Goal: Information Seeking & Learning: Learn about a topic

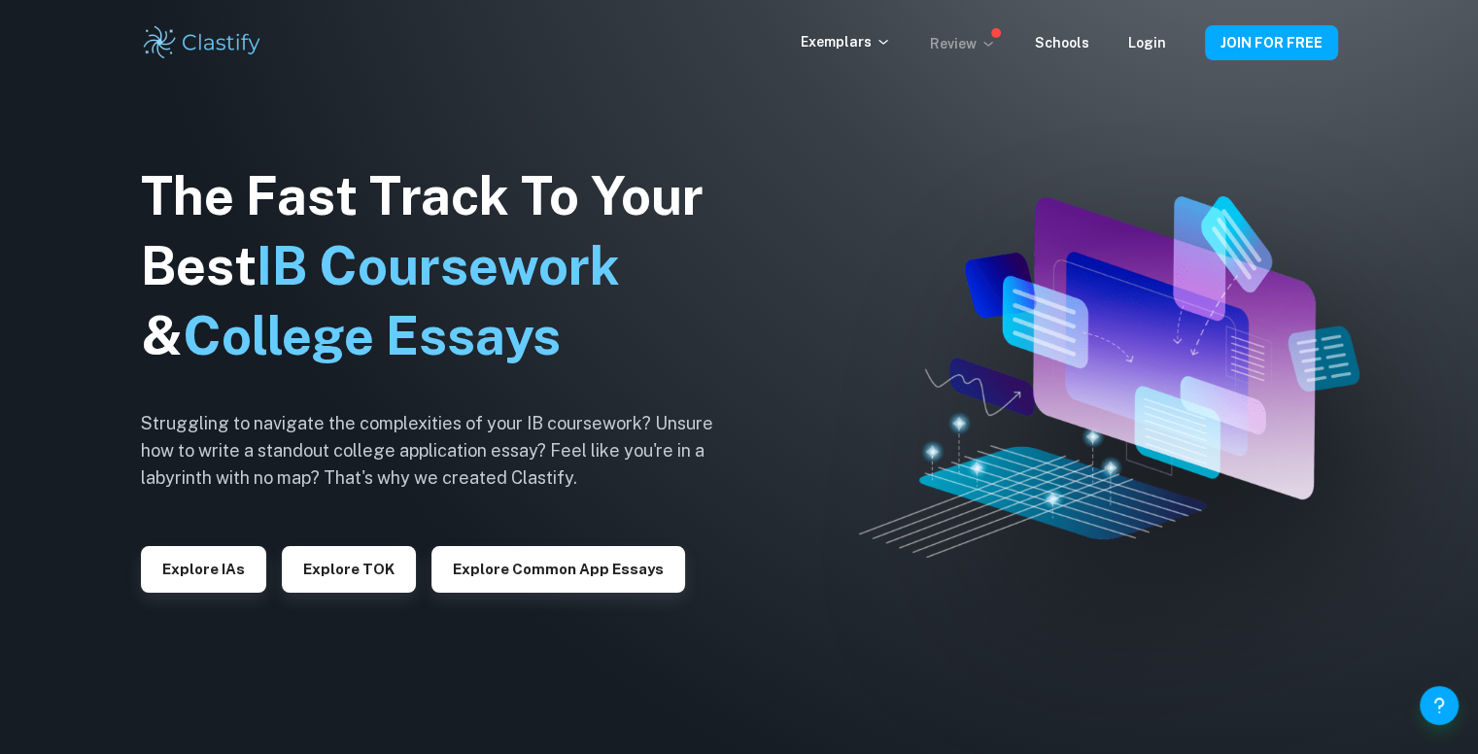
click at [971, 41] on p "Review" at bounding box center [963, 43] width 66 height 21
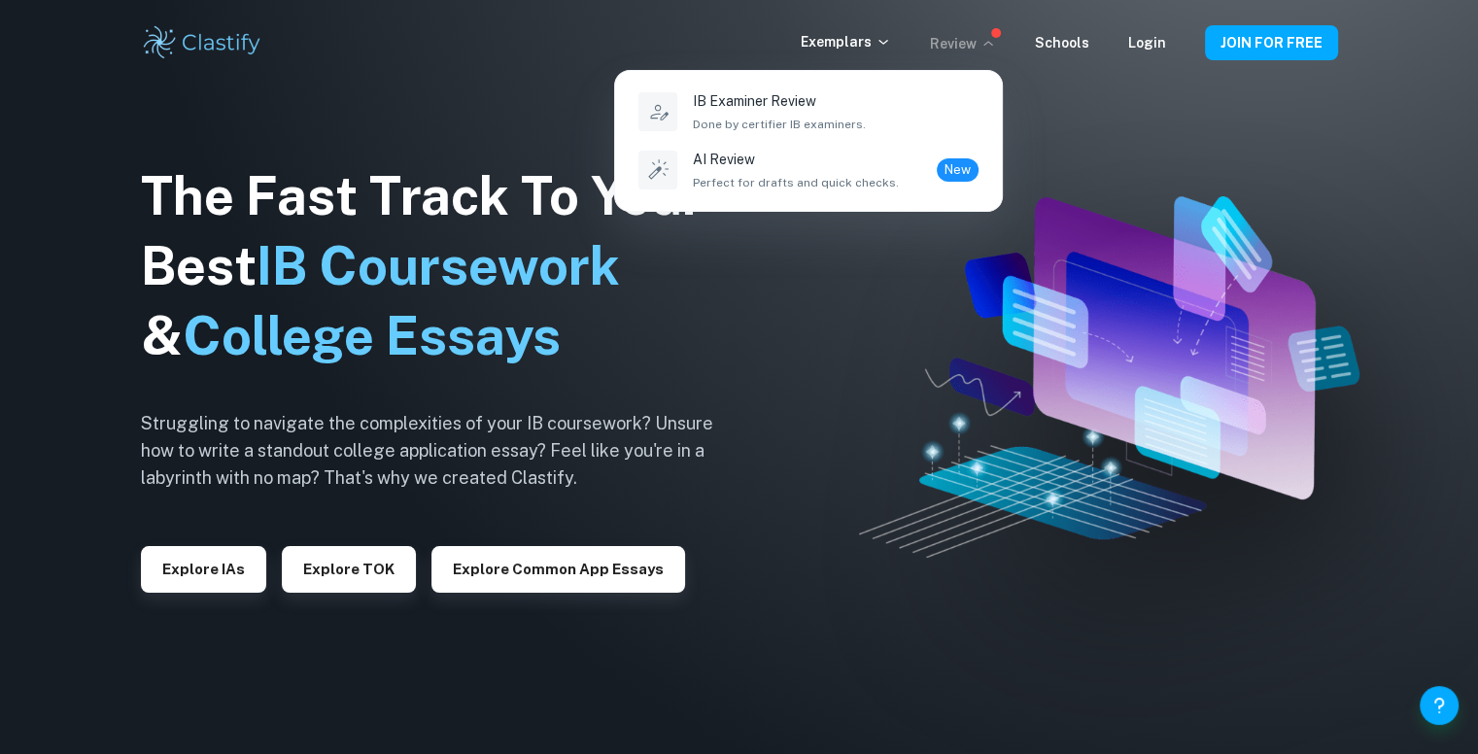
click at [859, 38] on div at bounding box center [739, 377] width 1478 height 754
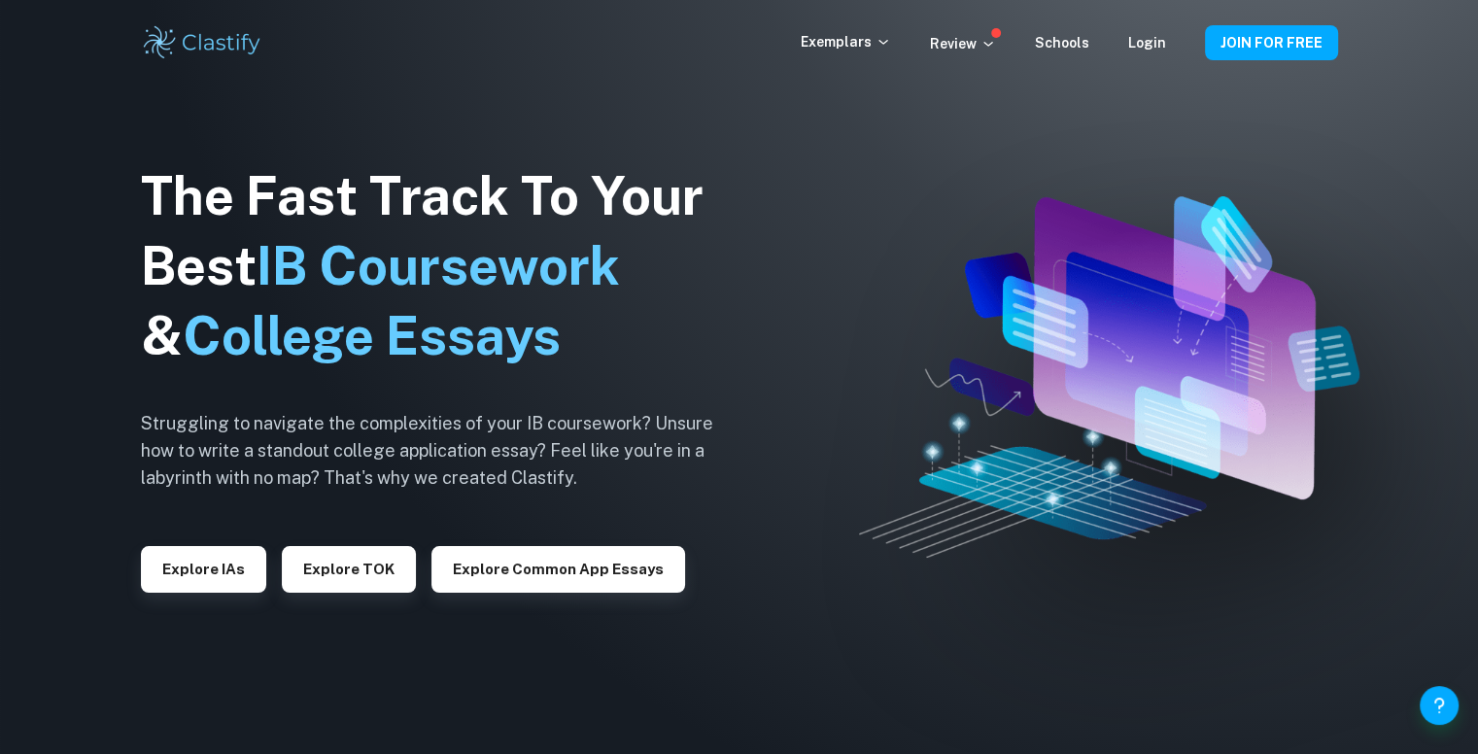
click at [863, 40] on p "Exemplars" at bounding box center [846, 41] width 90 height 21
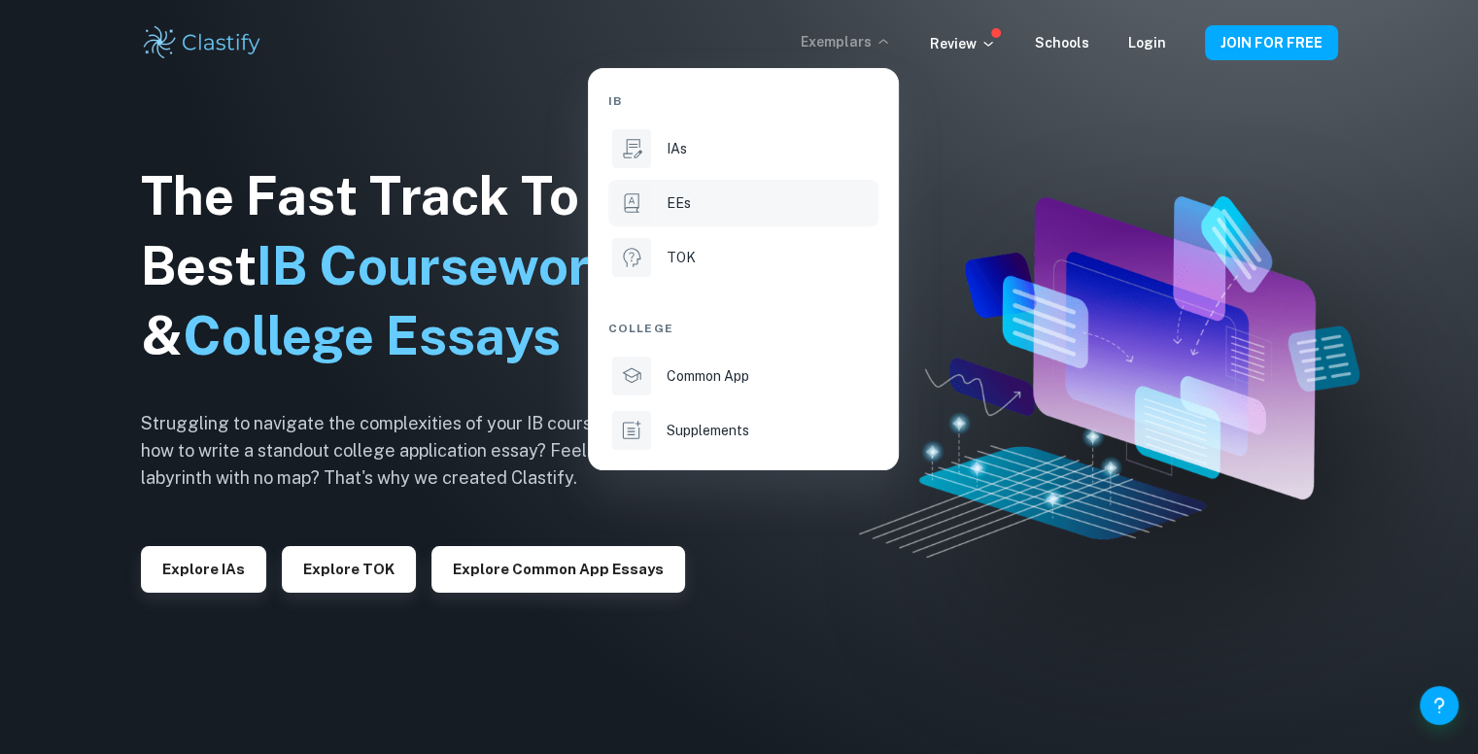
click at [744, 197] on div "EEs" at bounding box center [771, 202] width 208 height 21
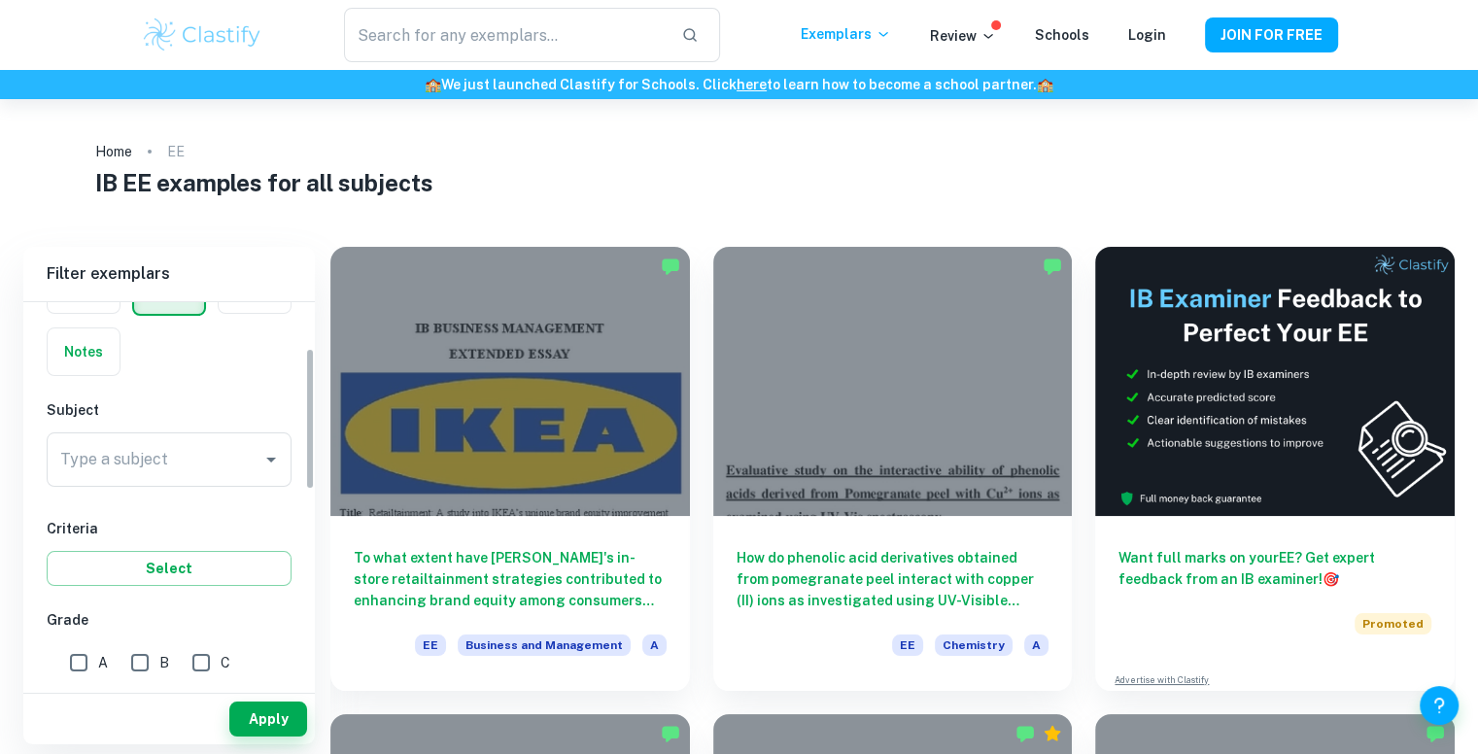
scroll to position [128, 0]
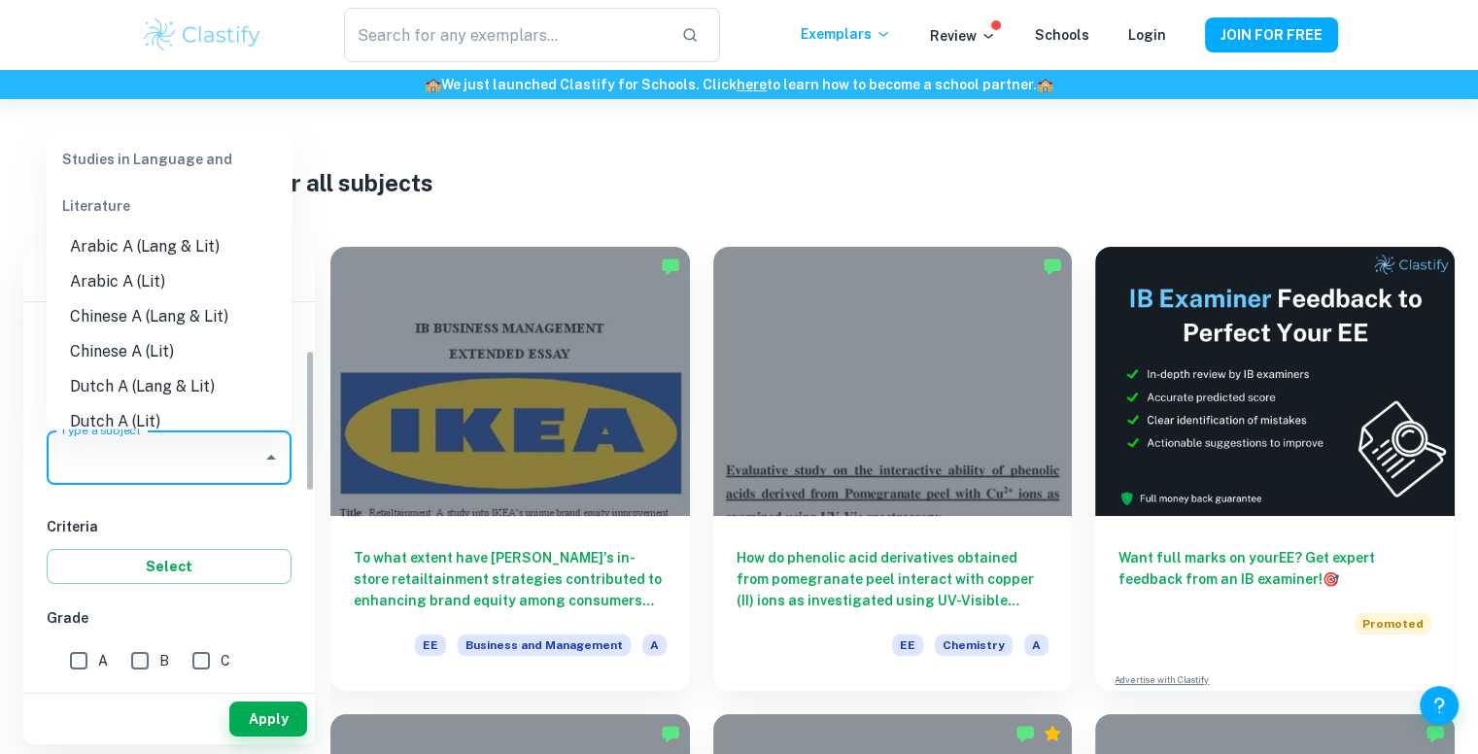
click at [174, 456] on input "Type a subject" at bounding box center [154, 457] width 198 height 37
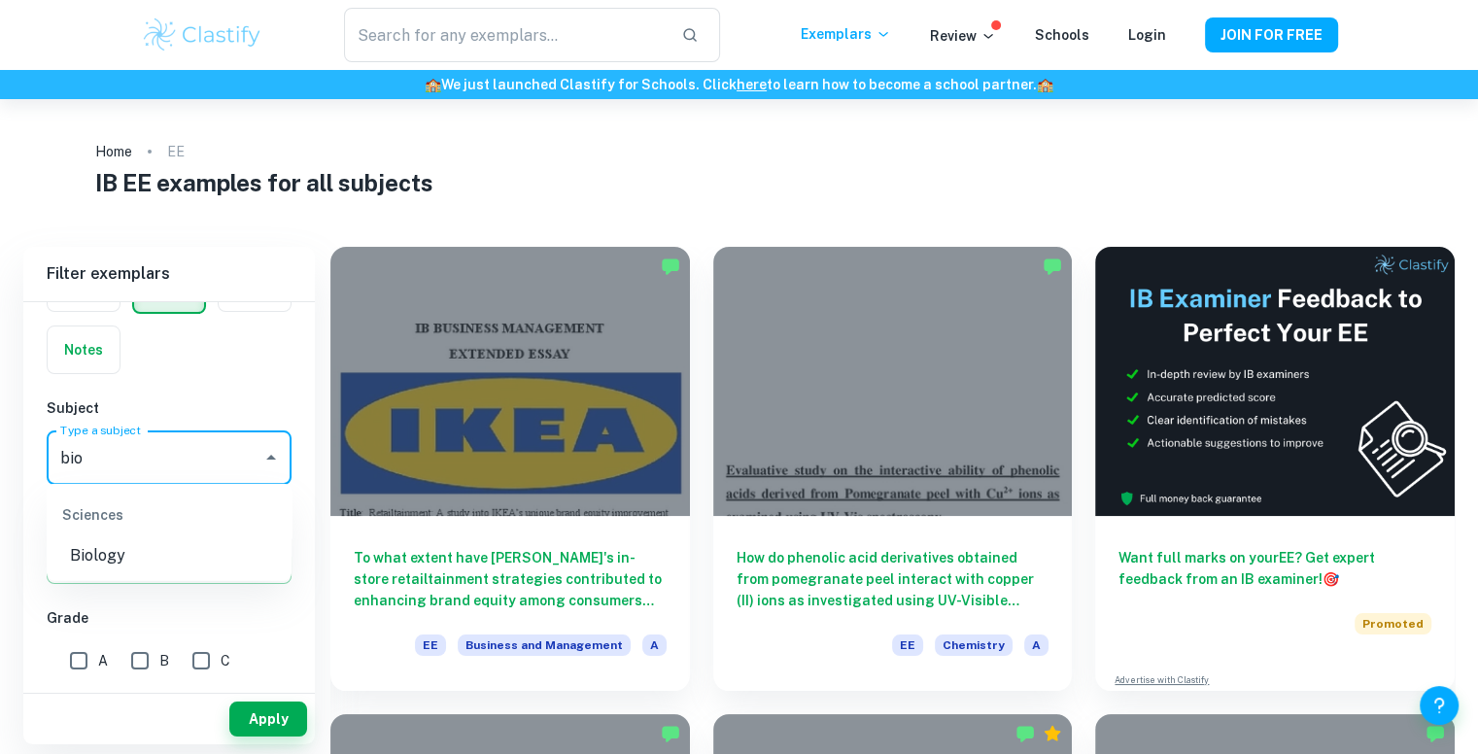
click at [129, 568] on li "Biology" at bounding box center [169, 555] width 245 height 35
type input "Biology"
click at [89, 661] on input "A" at bounding box center [78, 660] width 39 height 39
checkbox input "true"
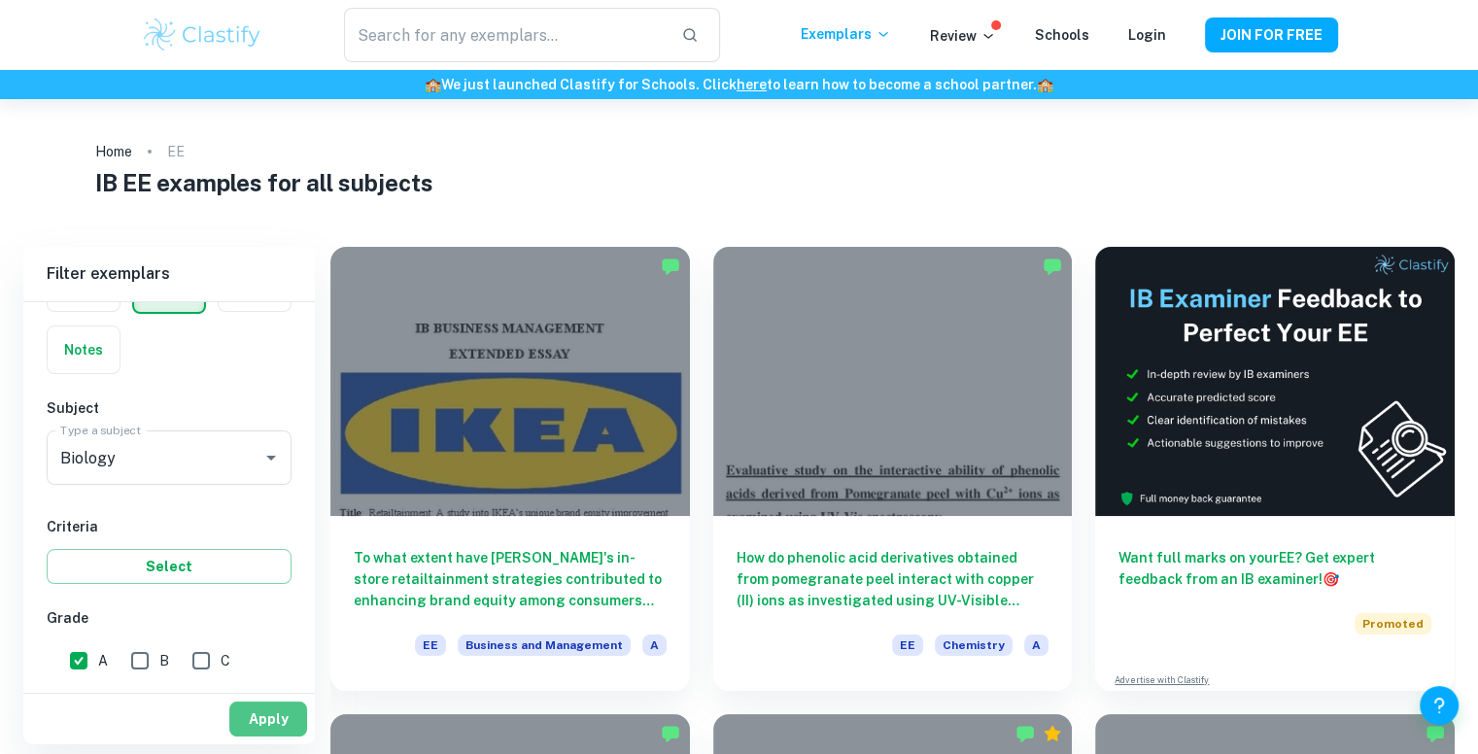
click at [266, 726] on button "Apply" at bounding box center [268, 719] width 78 height 35
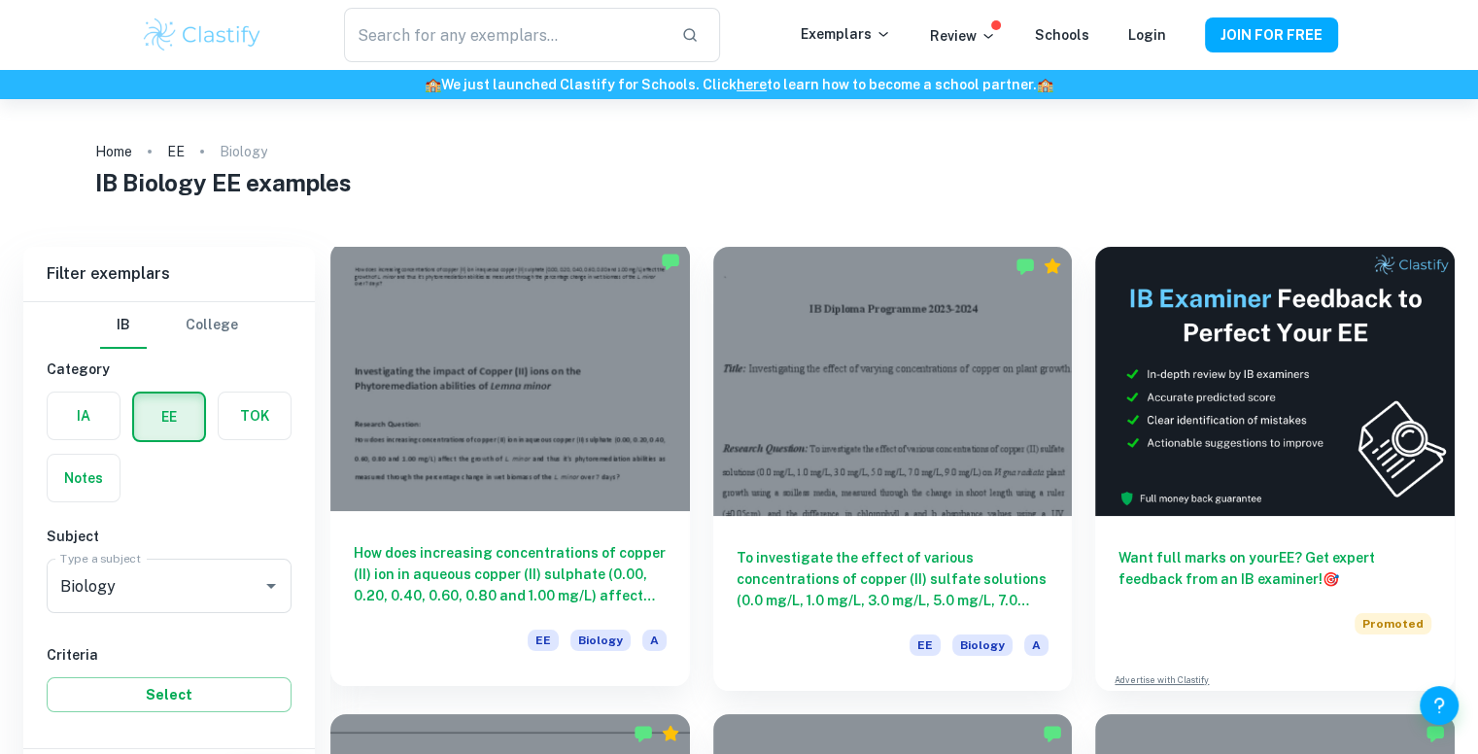
scroll to position [72, 0]
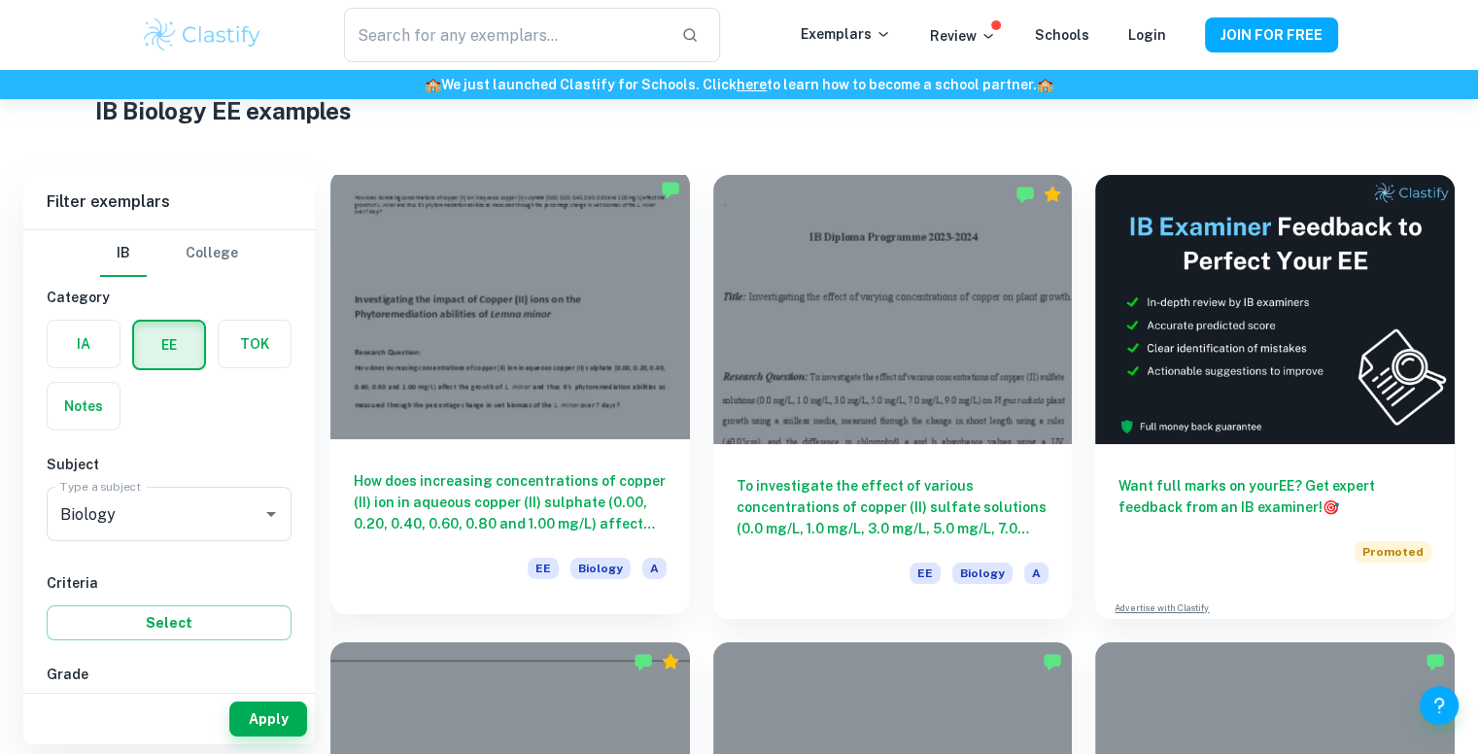
click at [477, 498] on h6 "How does increasing concentrations of copper (II) ion in aqueous copper (II) su…" at bounding box center [510, 502] width 313 height 64
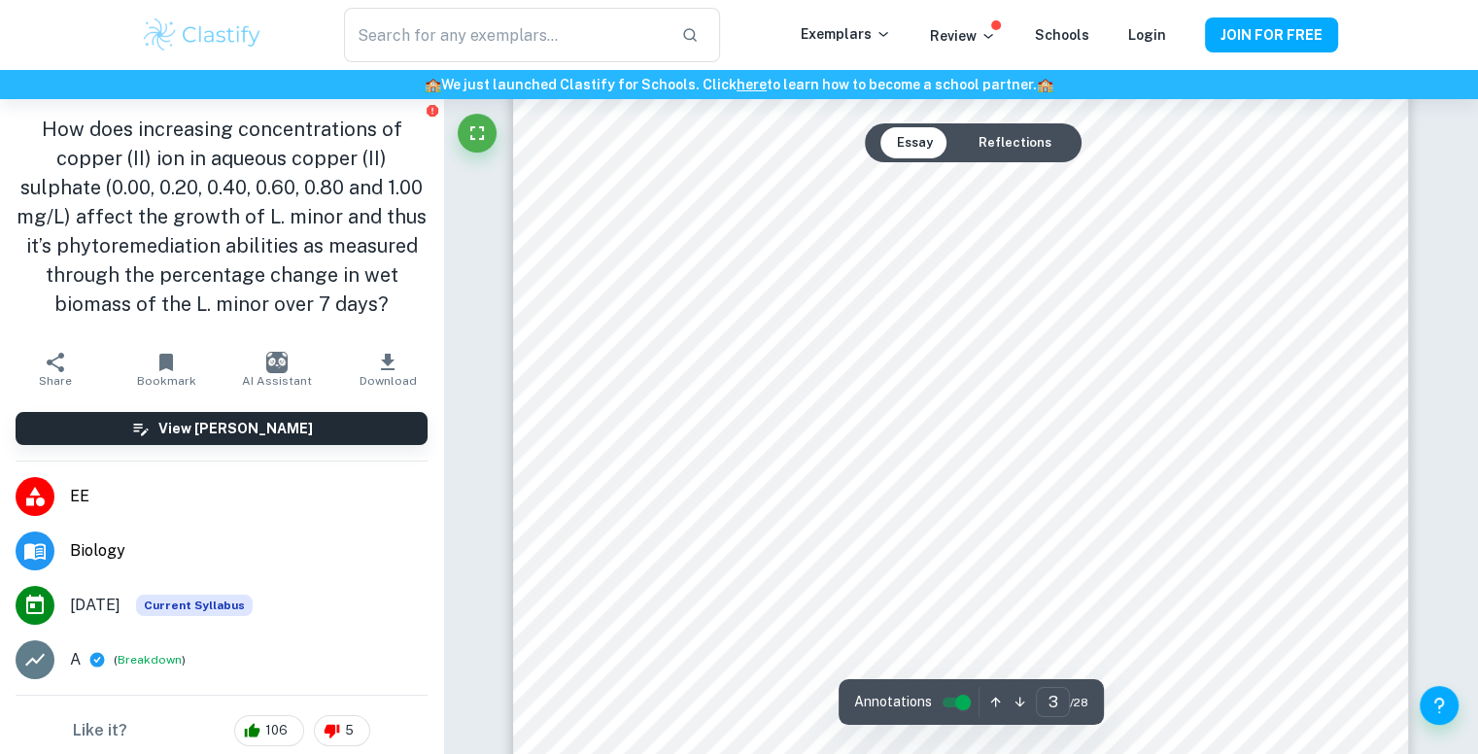
scroll to position [2686, 0]
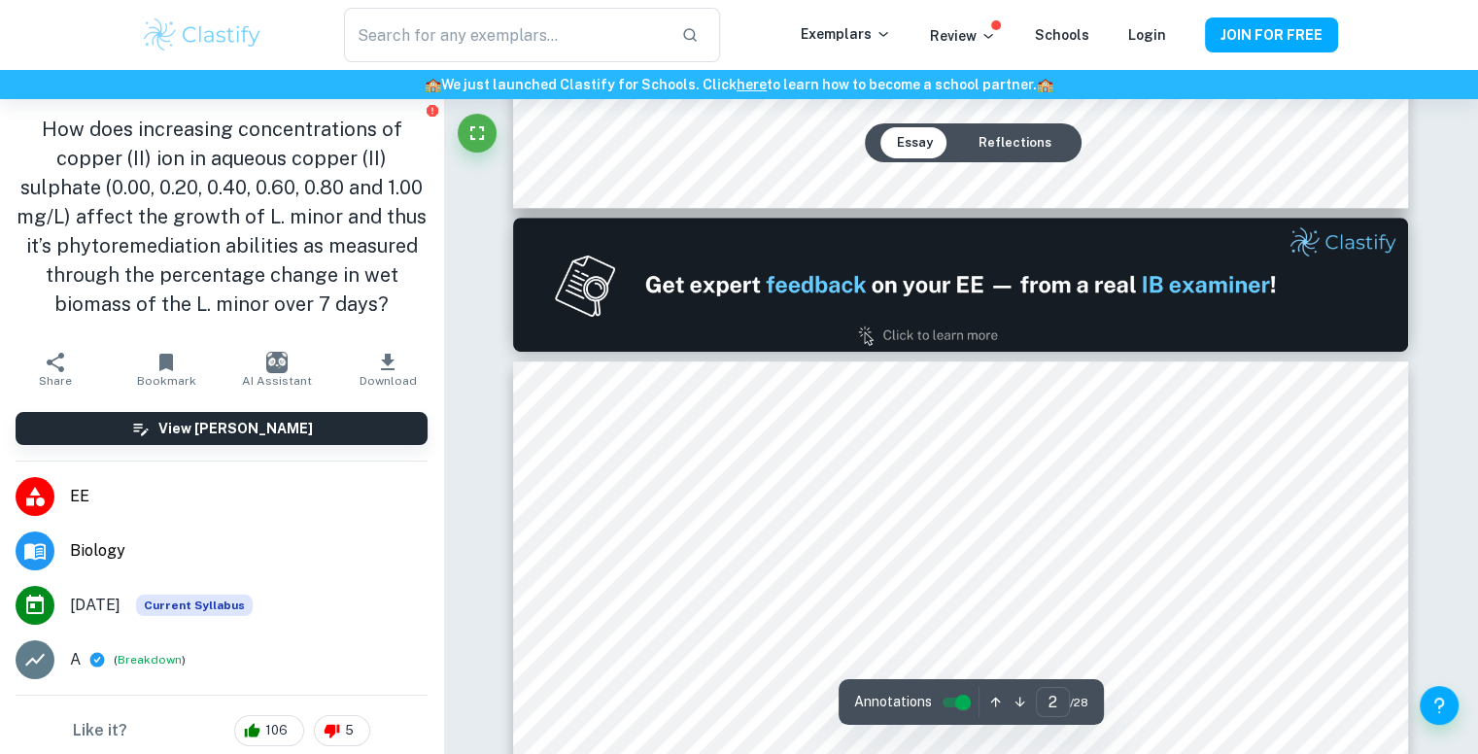
type input "1"
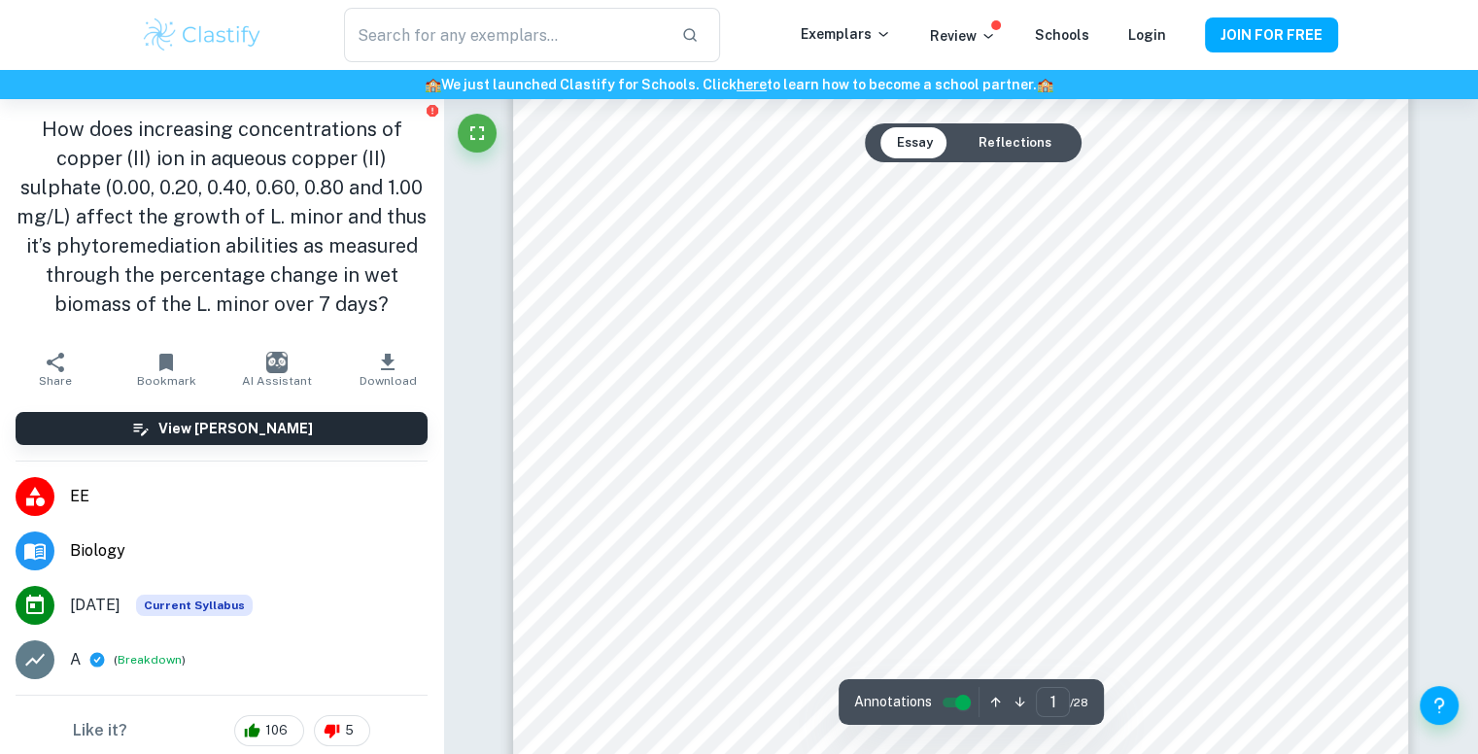
scroll to position [0, 0]
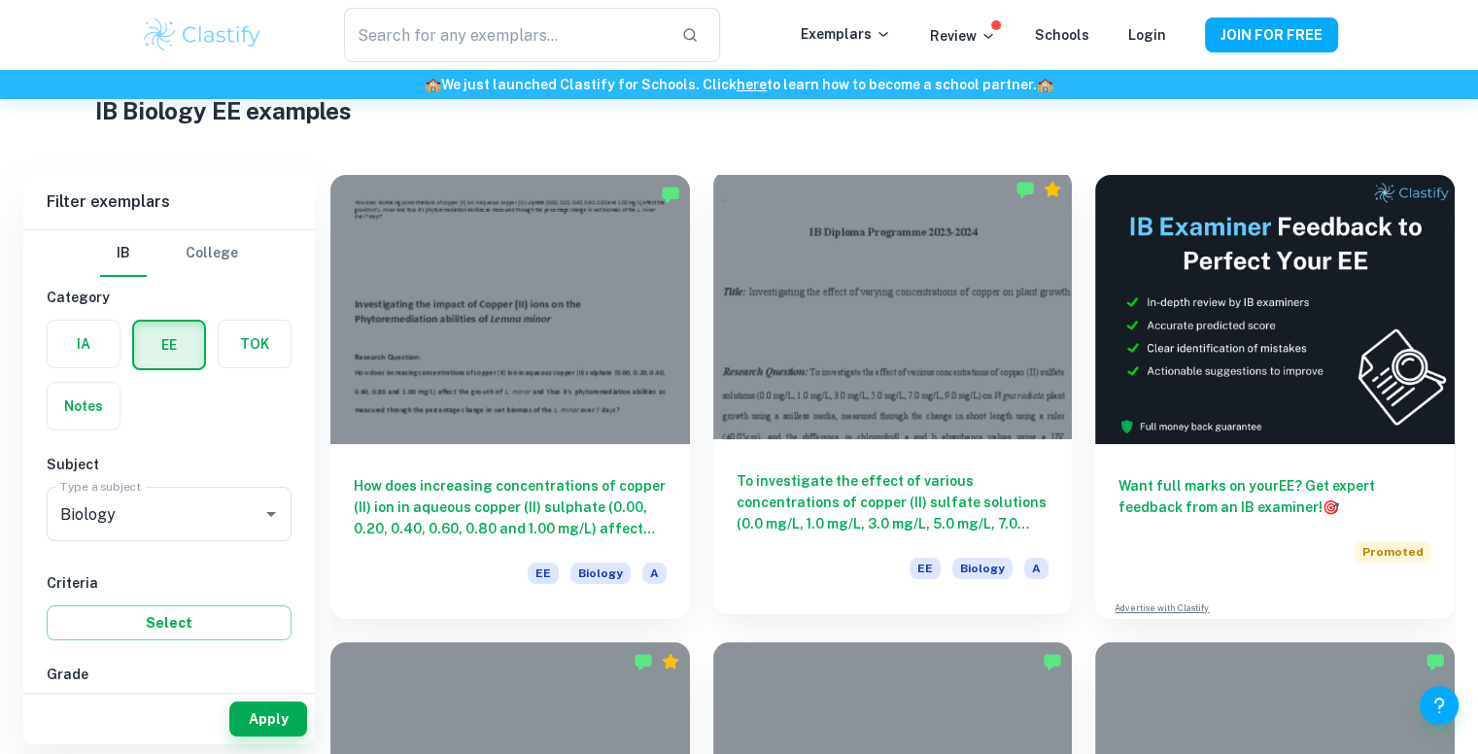
scroll to position [72, 0]
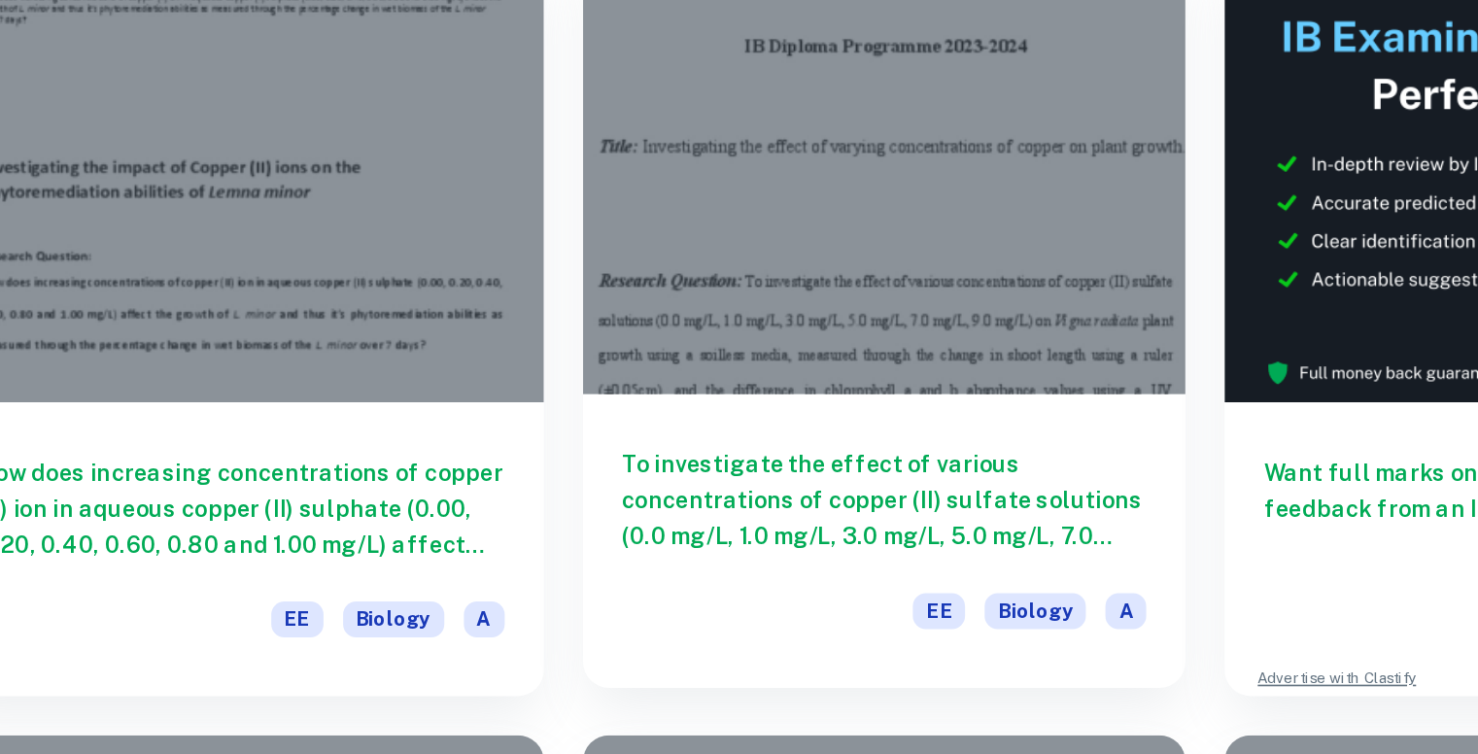
click at [996, 511] on h6 "To investigate the effect of various concentrations of copper (II) sulfate solu…" at bounding box center [893, 502] width 313 height 64
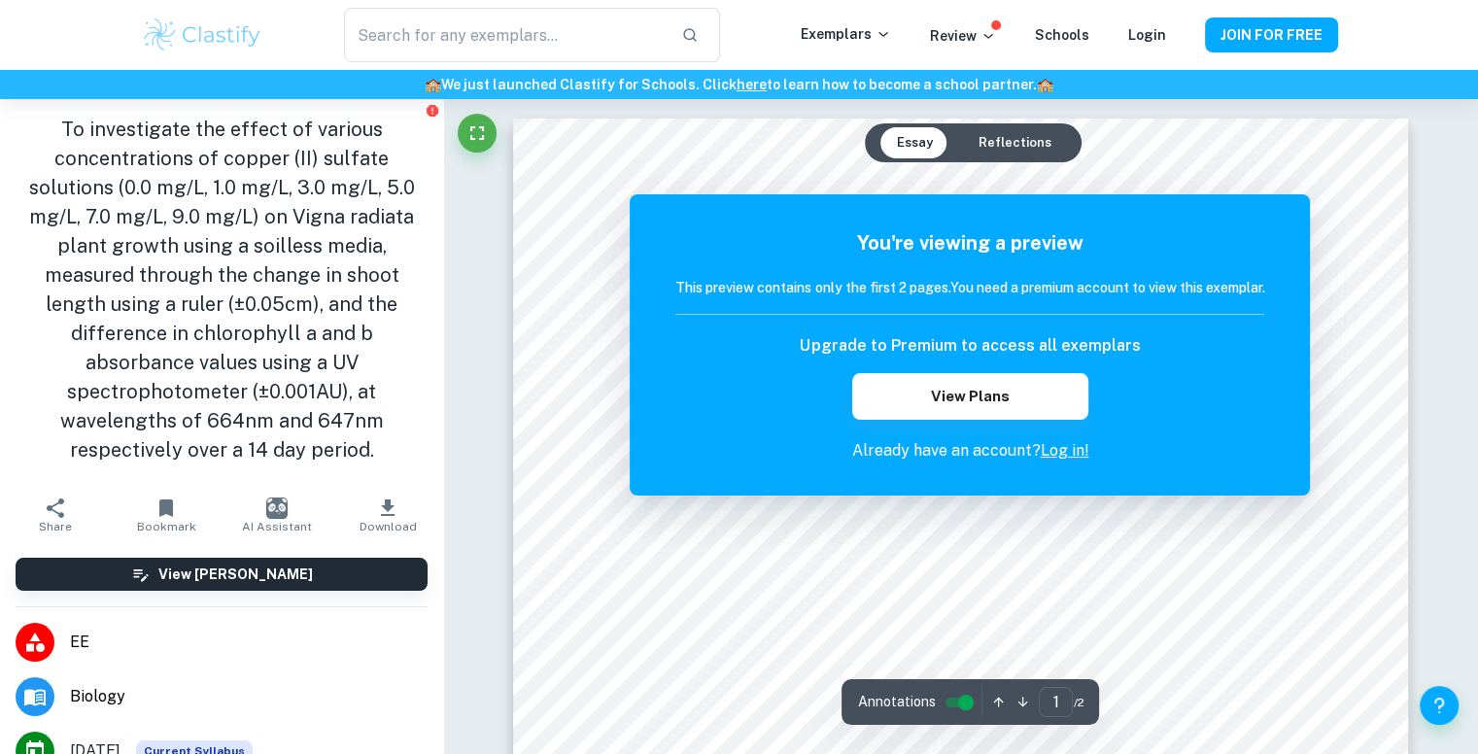
click at [325, 215] on h1 "To investigate the effect of various concentrations of copper (II) sulfate solu…" at bounding box center [222, 290] width 412 height 350
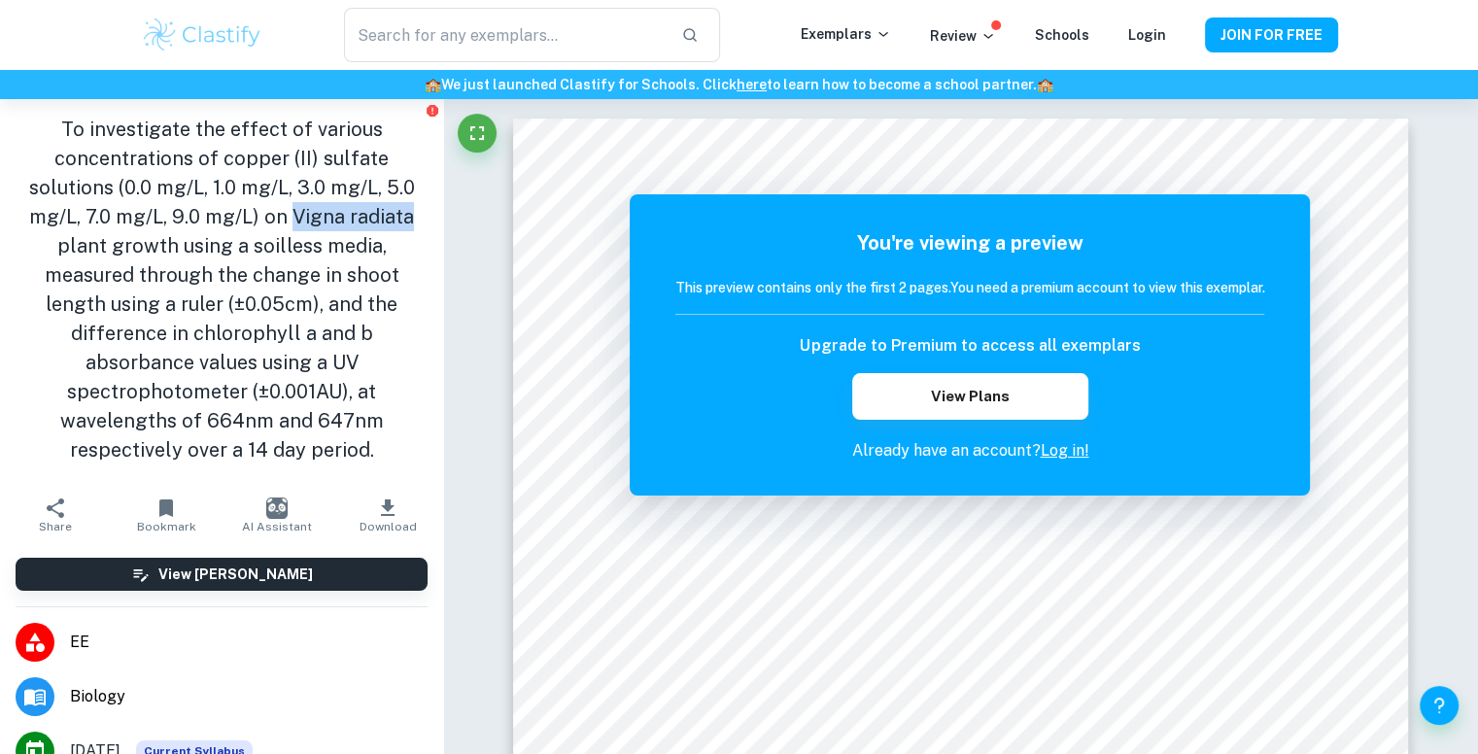
drag, startPoint x: 325, startPoint y: 215, endPoint x: 366, endPoint y: 217, distance: 41.8
click at [366, 217] on h1 "To investigate the effect of various concentrations of copper (II) sulfate solu…" at bounding box center [222, 290] width 412 height 350
copy h1 "Vigna radiata"
click at [148, 254] on h1 "To investigate the effect of various concentrations of copper (II) sulfate solu…" at bounding box center [222, 290] width 412 height 350
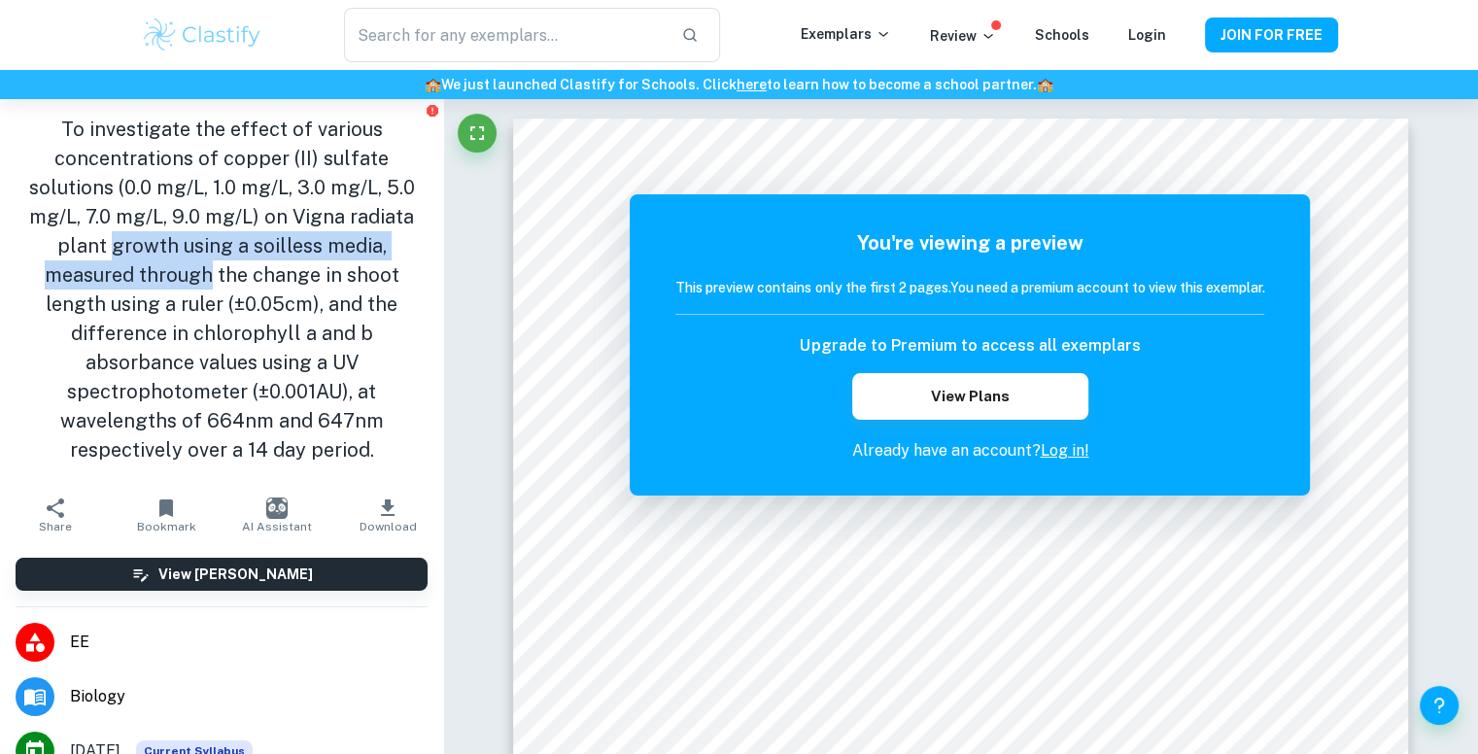
drag, startPoint x: 148, startPoint y: 254, endPoint x: 175, endPoint y: 282, distance: 39.2
click at [175, 282] on h1 "To investigate the effect of various concentrations of copper (II) sulfate solu…" at bounding box center [222, 290] width 412 height 350
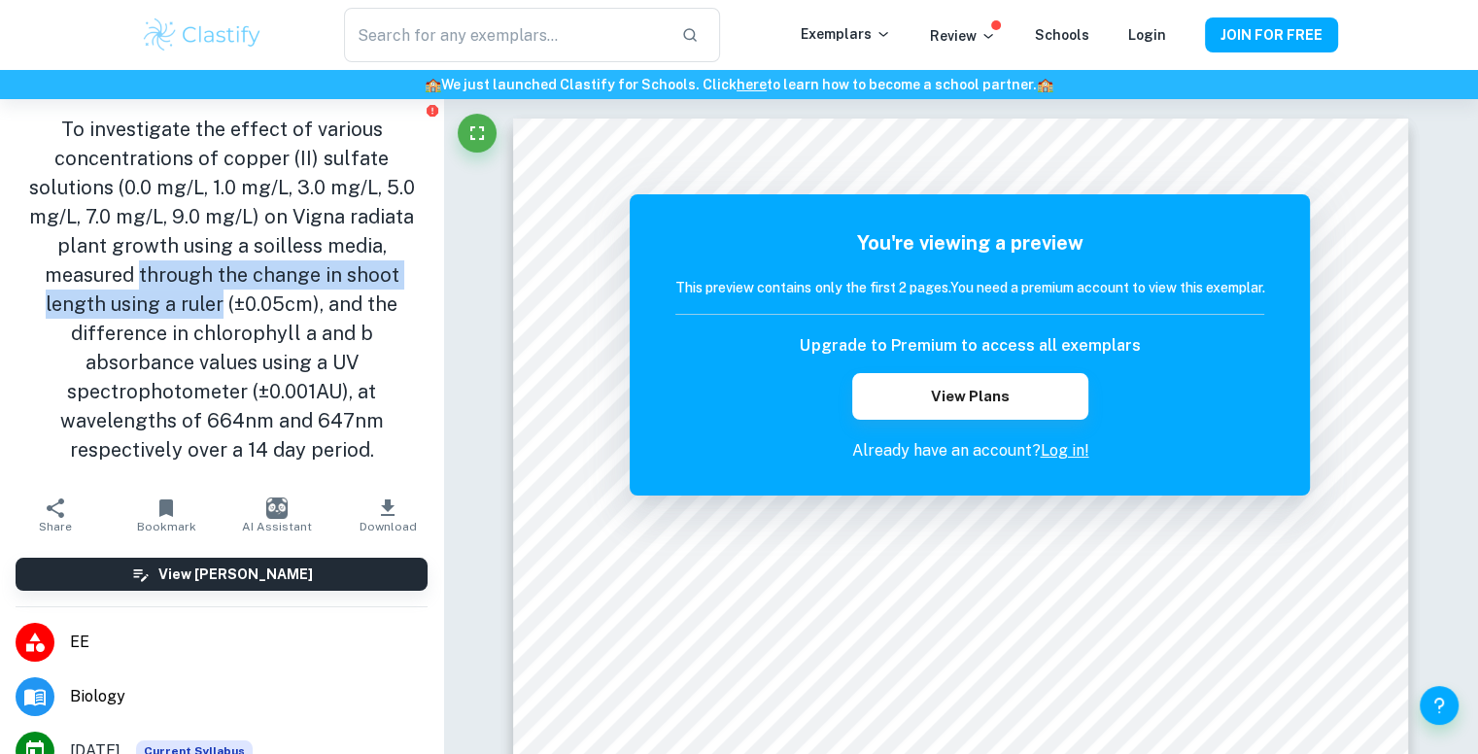
drag, startPoint x: 175, startPoint y: 282, endPoint x: 197, endPoint y: 332, distance: 55.2
click at [197, 332] on h1 "To investigate the effect of various concentrations of copper (II) sulfate solu…" at bounding box center [222, 290] width 412 height 350
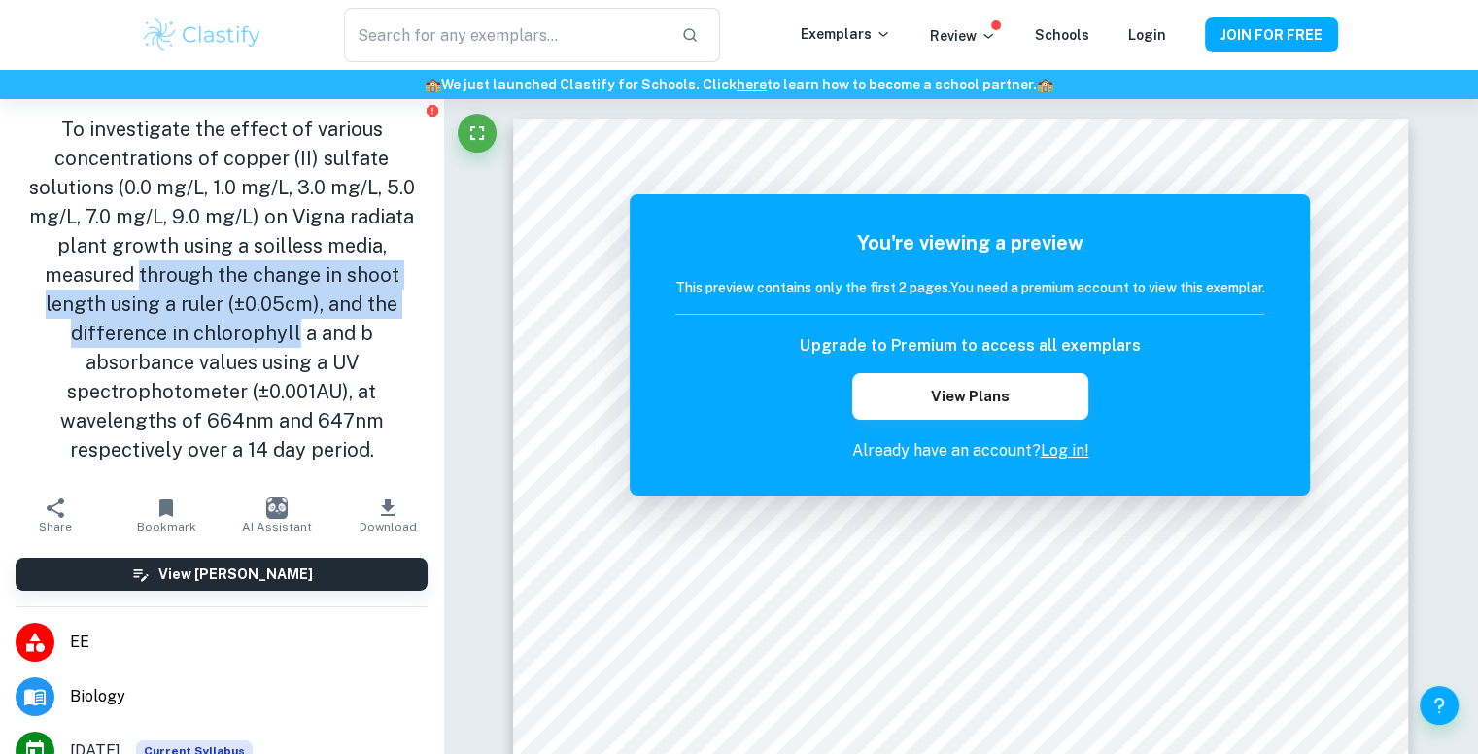
click at [197, 332] on h1 "To investigate the effect of various concentrations of copper (II) sulfate solu…" at bounding box center [222, 290] width 412 height 350
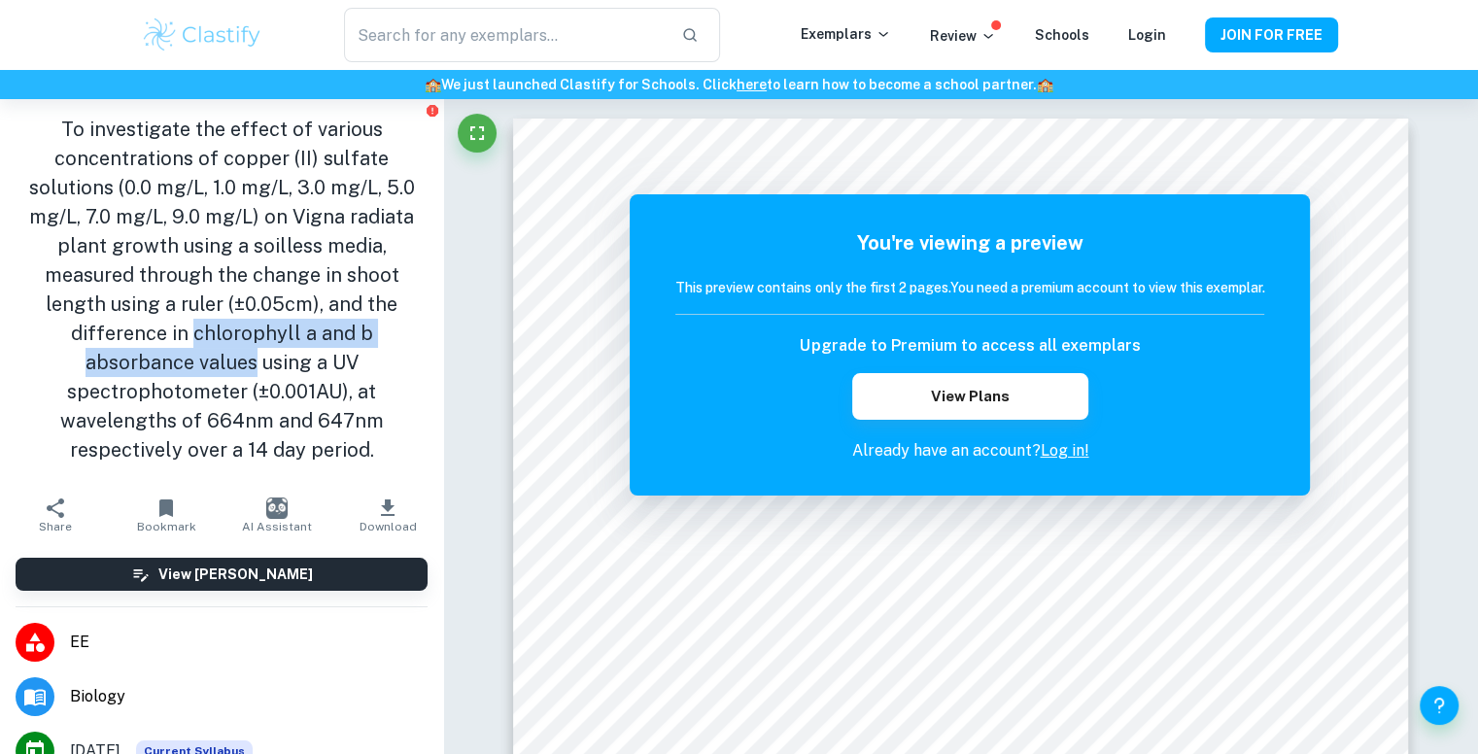
drag, startPoint x: 197, startPoint y: 332, endPoint x: 197, endPoint y: 368, distance: 36.0
click at [197, 368] on h1 "To investigate the effect of various concentrations of copper (II) sulfate solu…" at bounding box center [222, 290] width 412 height 350
click at [214, 366] on h1 "To investigate the effect of various concentrations of copper (II) sulfate solu…" at bounding box center [222, 290] width 412 height 350
drag, startPoint x: 214, startPoint y: 366, endPoint x: 246, endPoint y: 375, distance: 33.2
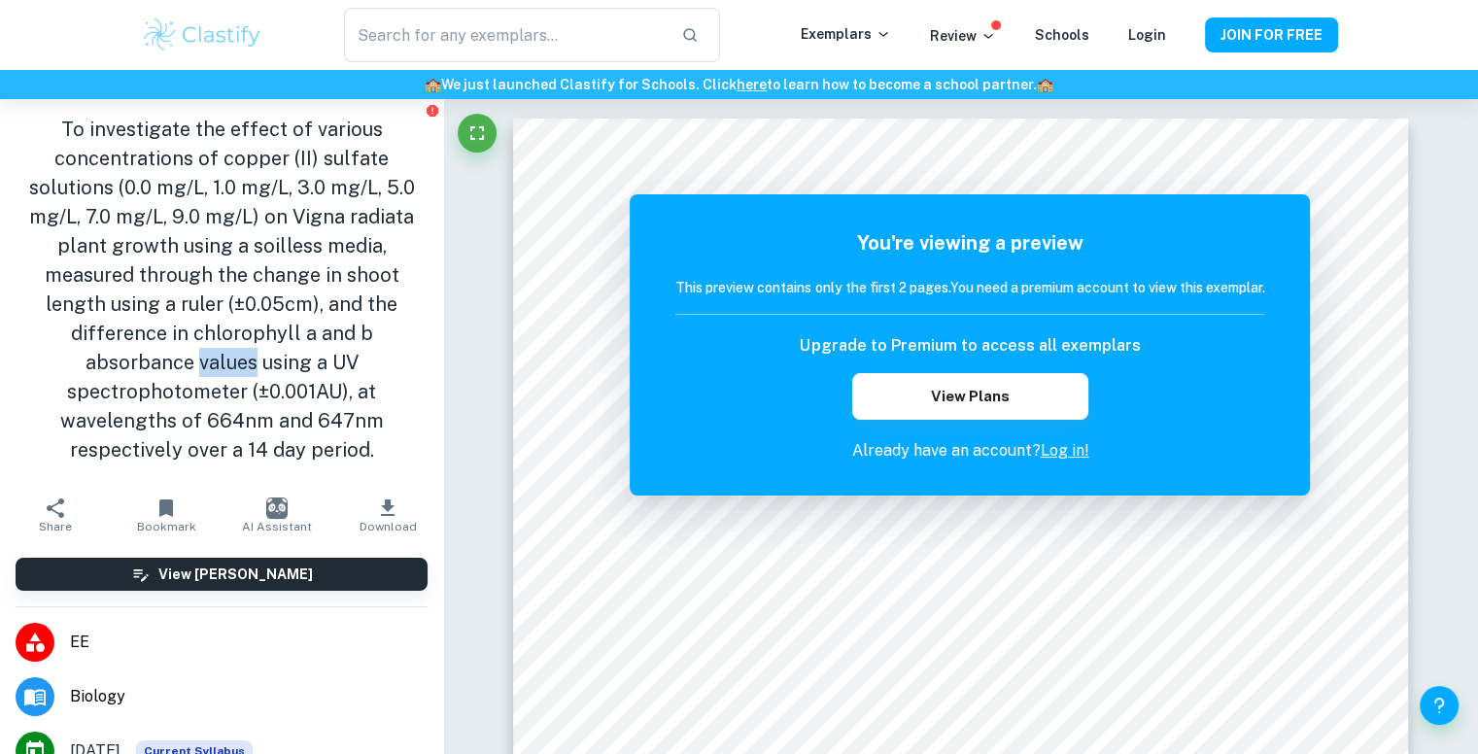
click at [246, 375] on h1 "To investigate the effect of various concentrations of copper (II) sulfate solu…" at bounding box center [222, 290] width 412 height 350
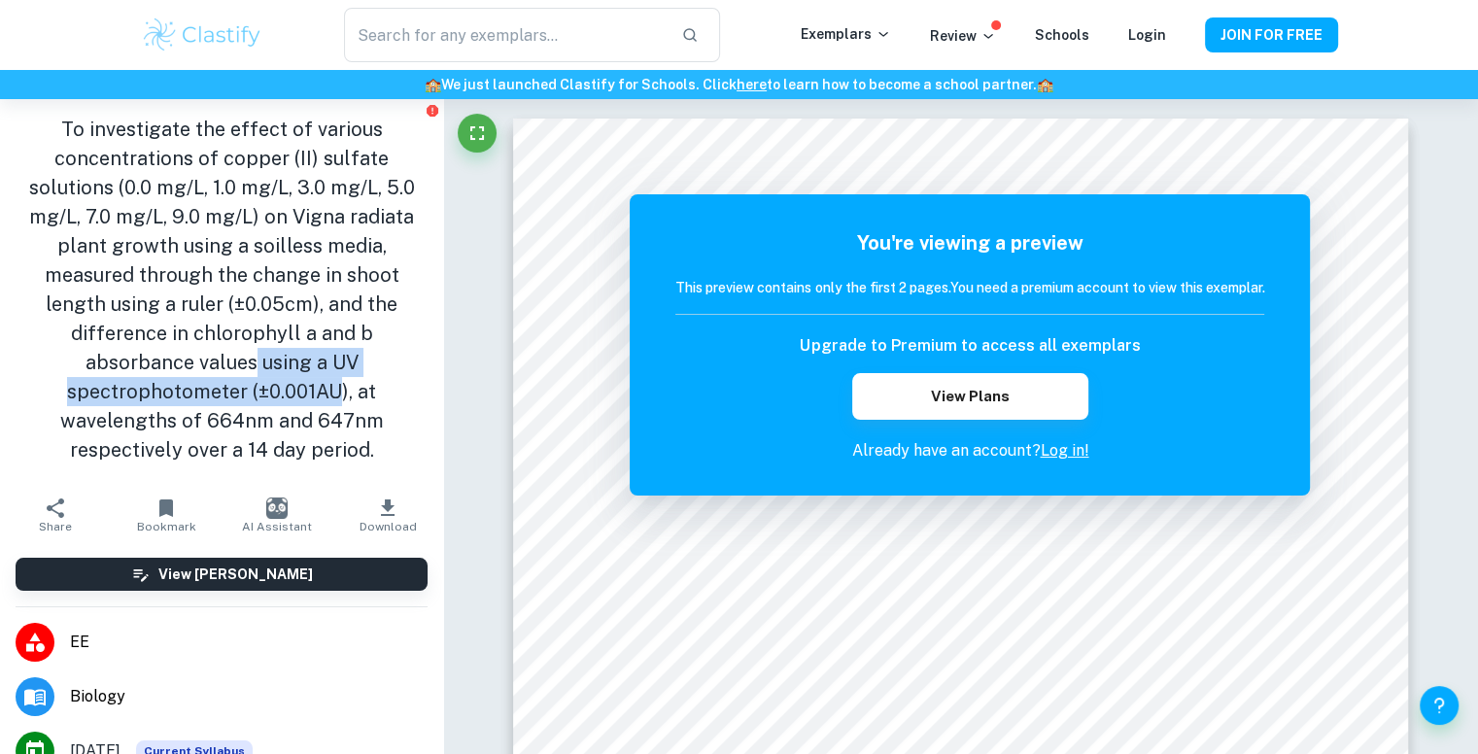
drag, startPoint x: 246, startPoint y: 375, endPoint x: 257, endPoint y: 405, distance: 32.0
click at [257, 405] on h1 "To investigate the effect of various concentrations of copper (II) sulfate solu…" at bounding box center [222, 290] width 412 height 350
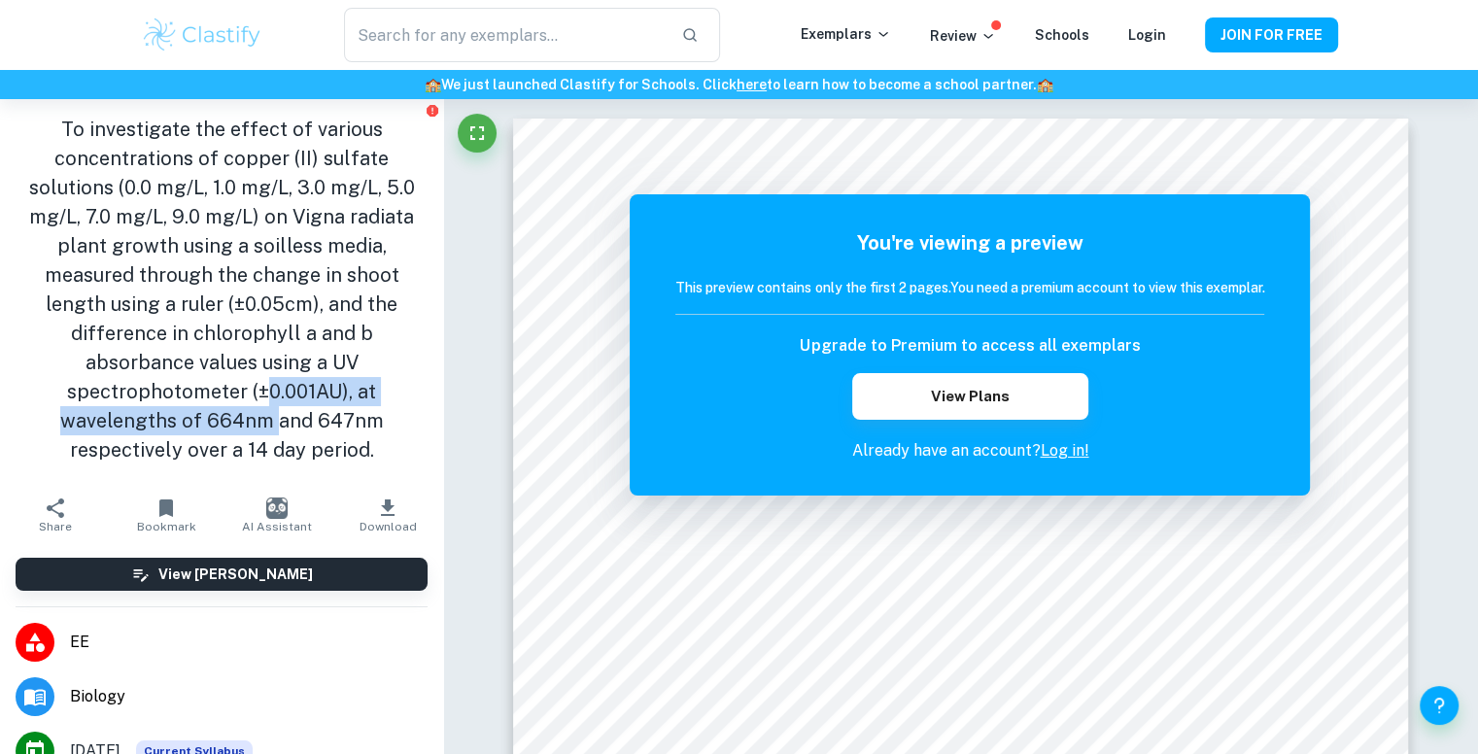
drag, startPoint x: 257, startPoint y: 405, endPoint x: 262, endPoint y: 426, distance: 21.2
click at [262, 426] on h1 "To investigate the effect of various concentrations of copper (II) sulfate solu…" at bounding box center [222, 290] width 412 height 350
drag, startPoint x: 262, startPoint y: 426, endPoint x: 264, endPoint y: 436, distance: 10.9
click at [264, 436] on h1 "To investigate the effect of various concentrations of copper (II) sulfate solu…" at bounding box center [222, 290] width 412 height 350
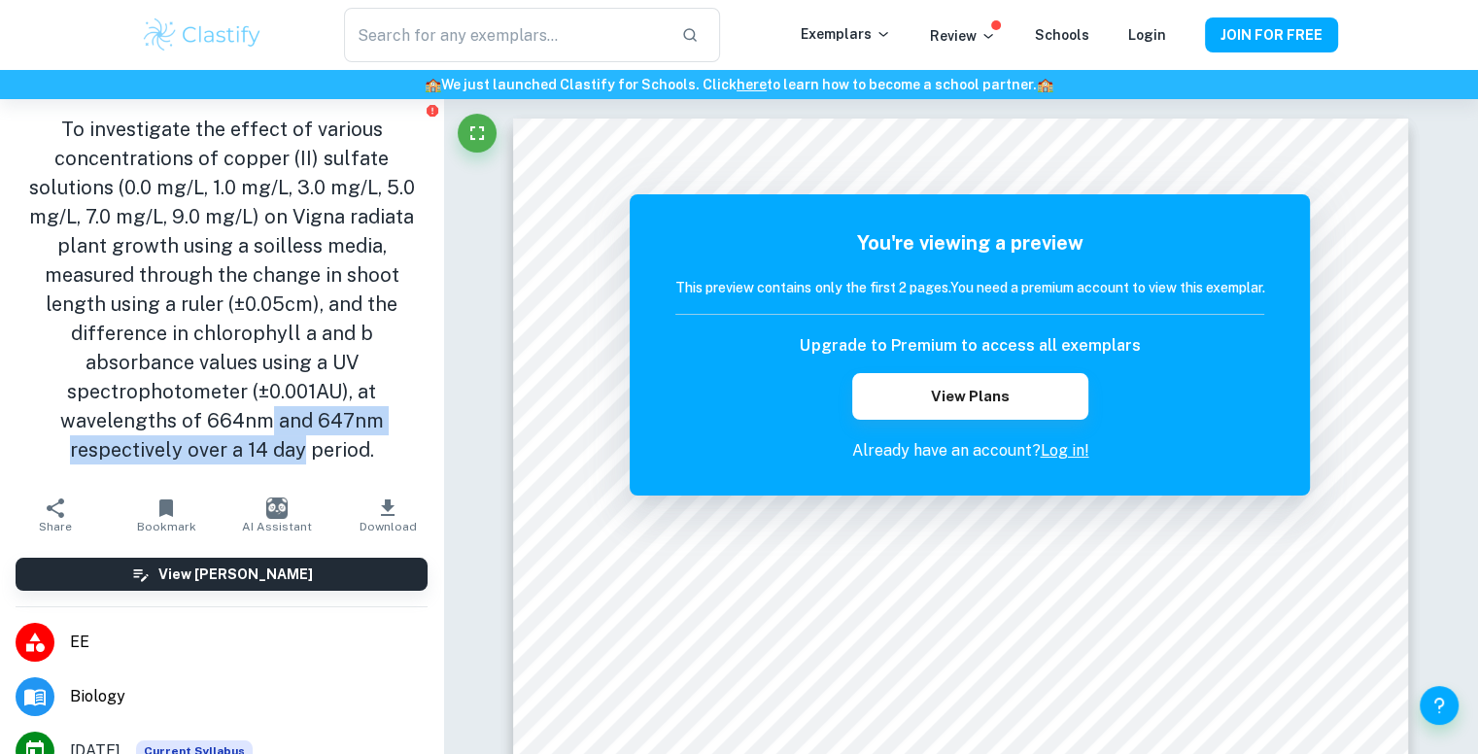
click at [264, 436] on h1 "To investigate the effect of various concentrations of copper (II) sulfate solu…" at bounding box center [222, 290] width 412 height 350
drag, startPoint x: 264, startPoint y: 436, endPoint x: 267, endPoint y: 413, distance: 23.5
click at [267, 413] on h1 "To investigate the effect of various concentrations of copper (II) sulfate solu…" at bounding box center [222, 290] width 412 height 350
drag, startPoint x: 267, startPoint y: 413, endPoint x: 271, endPoint y: 441, distance: 28.4
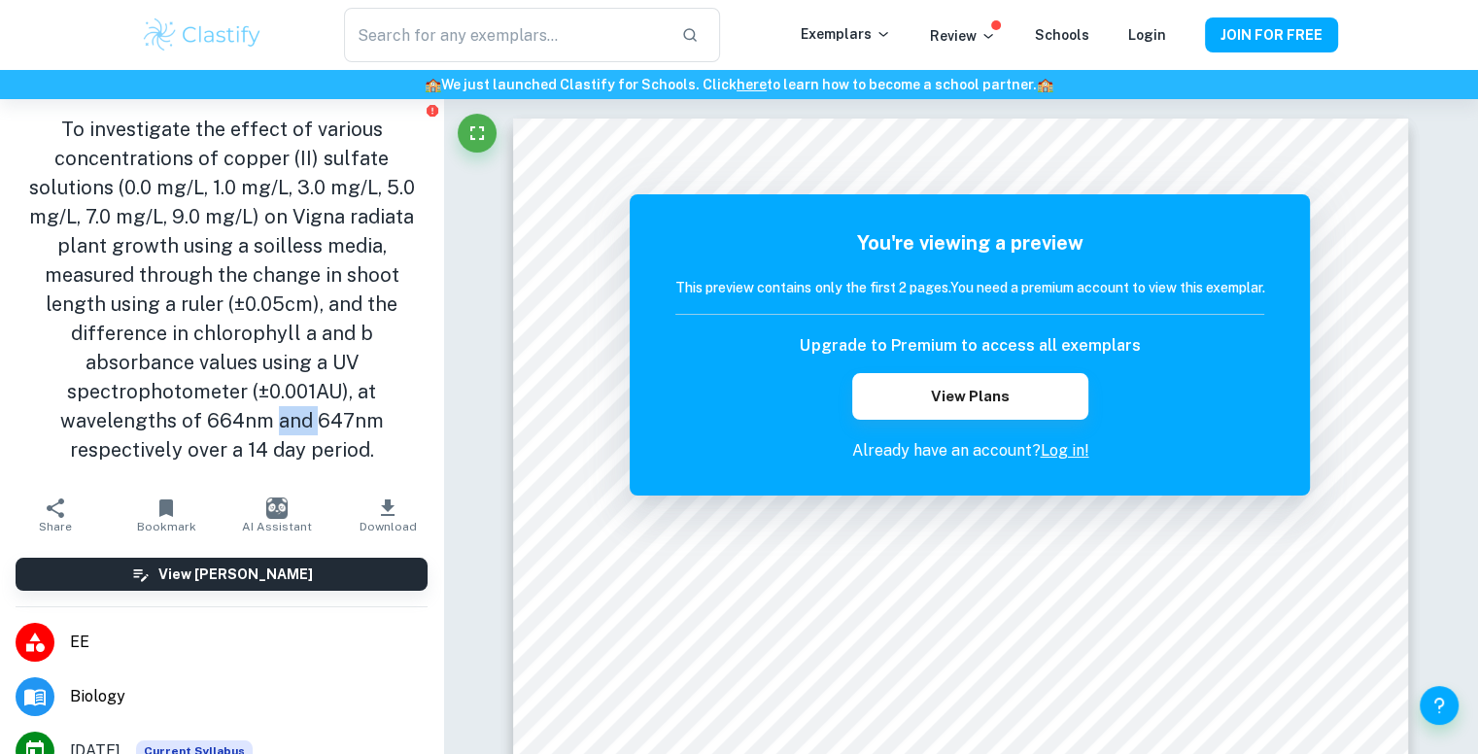
click at [271, 441] on h1 "To investigate the effect of various concentrations of copper (II) sulfate solu…" at bounding box center [222, 290] width 412 height 350
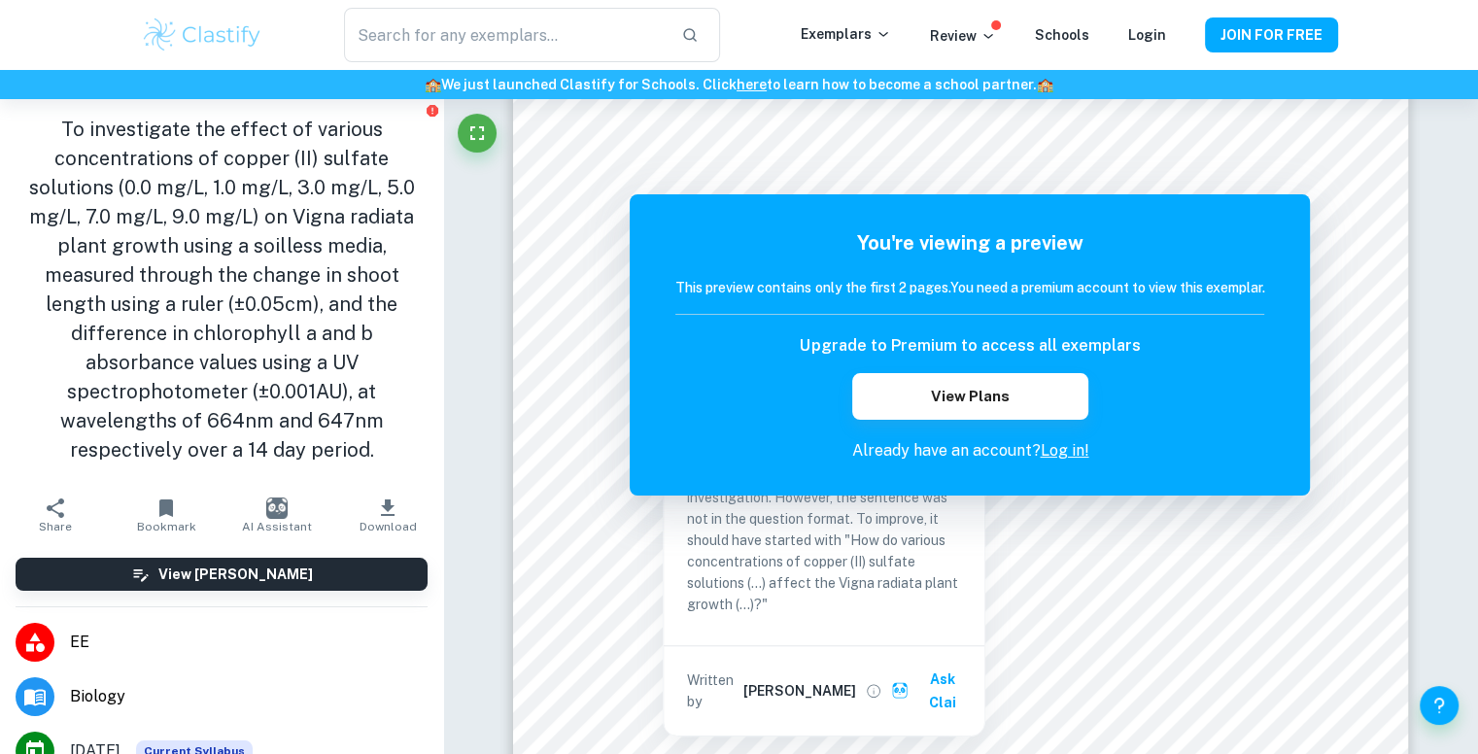
scroll to position [529, 0]
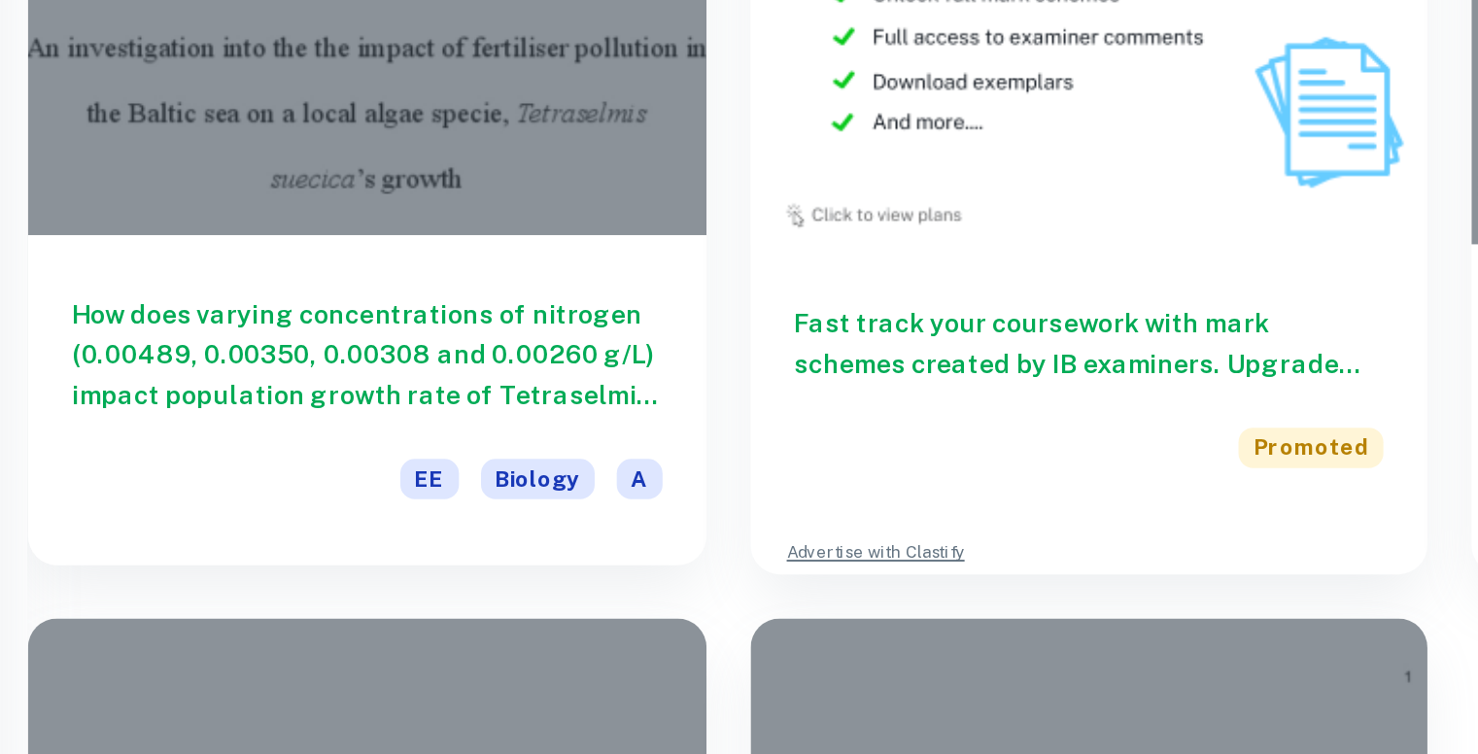
scroll to position [3454, 0]
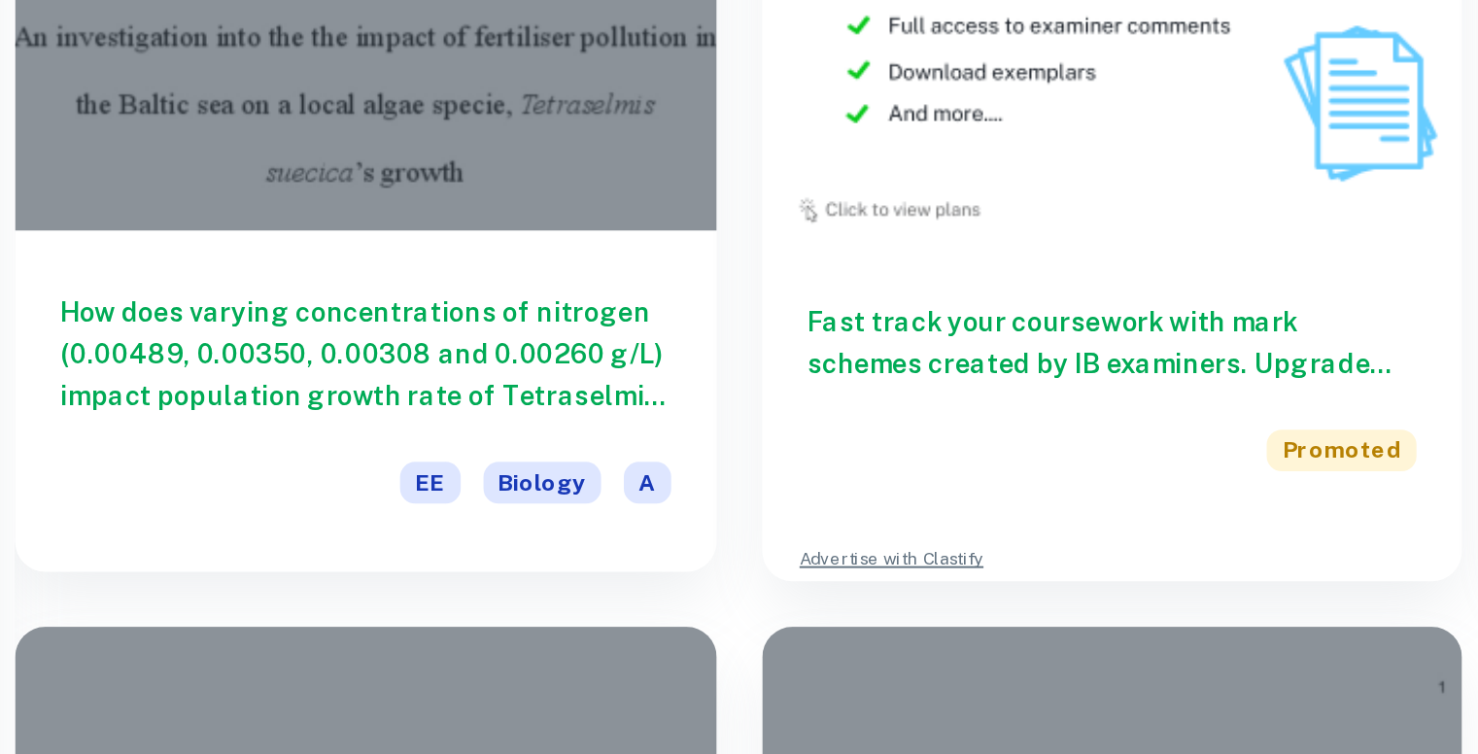
click at [545, 394] on h6 "How does varying concentrations of nitrogen (0.00489, 0.00350, 0.00308 and 0.00…" at bounding box center [510, 393] width 313 height 64
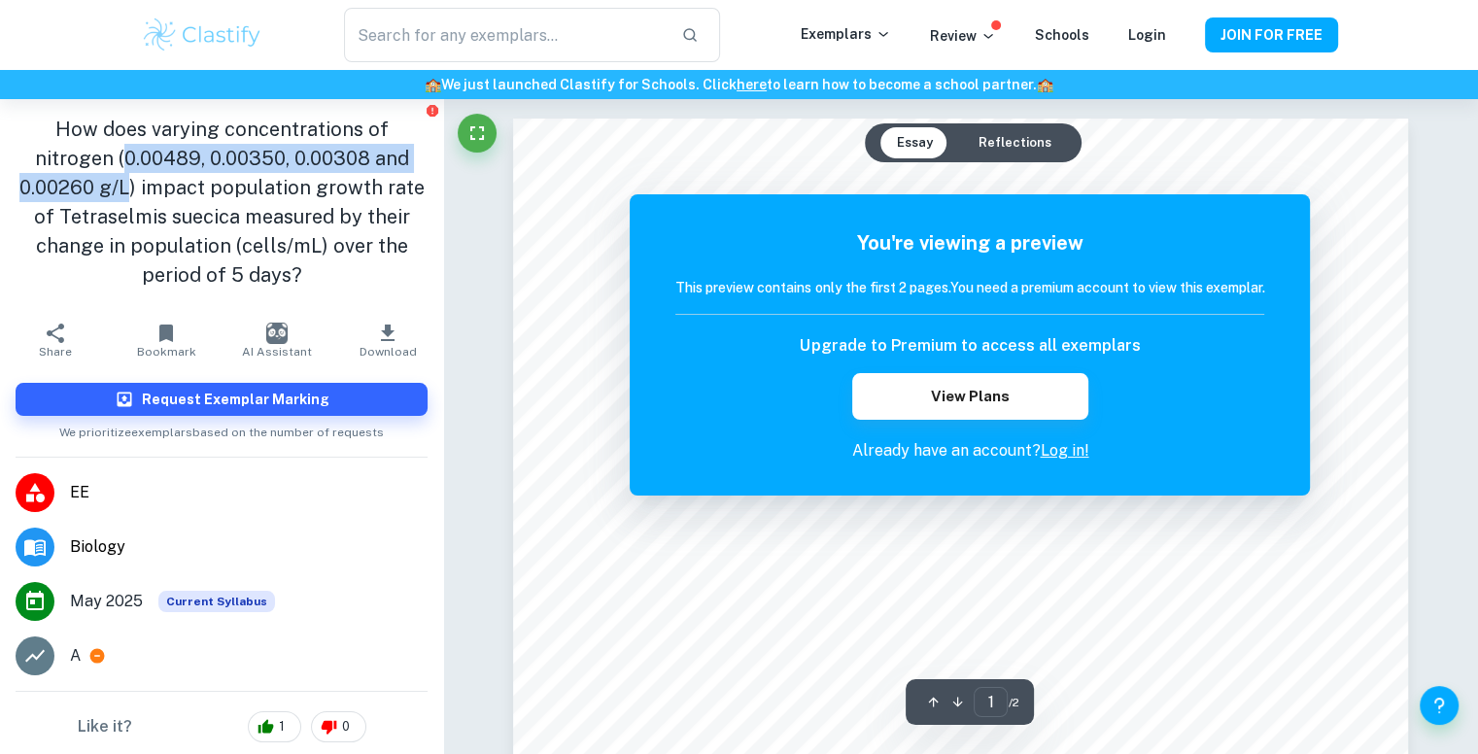
drag, startPoint x: 113, startPoint y: 157, endPoint x: 127, endPoint y: 192, distance: 37.9
click at [127, 192] on h1 "How does varying concentrations of nitrogen (0.00489, 0.00350, 0.00308 and 0.00…" at bounding box center [222, 202] width 412 height 175
copy h1 "0.00489, 0.00350, 0.00308 and 0.00260 g/L"
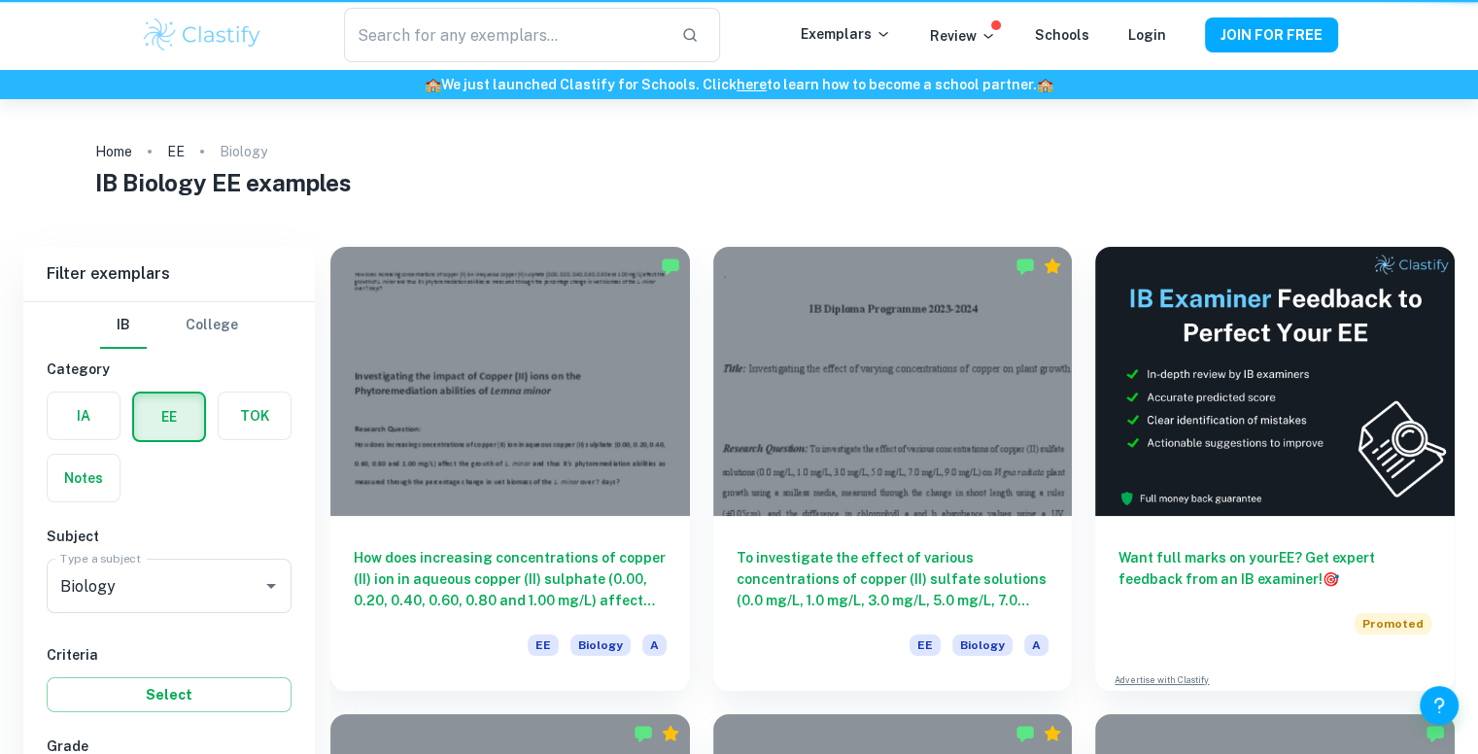
scroll to position [3454, 0]
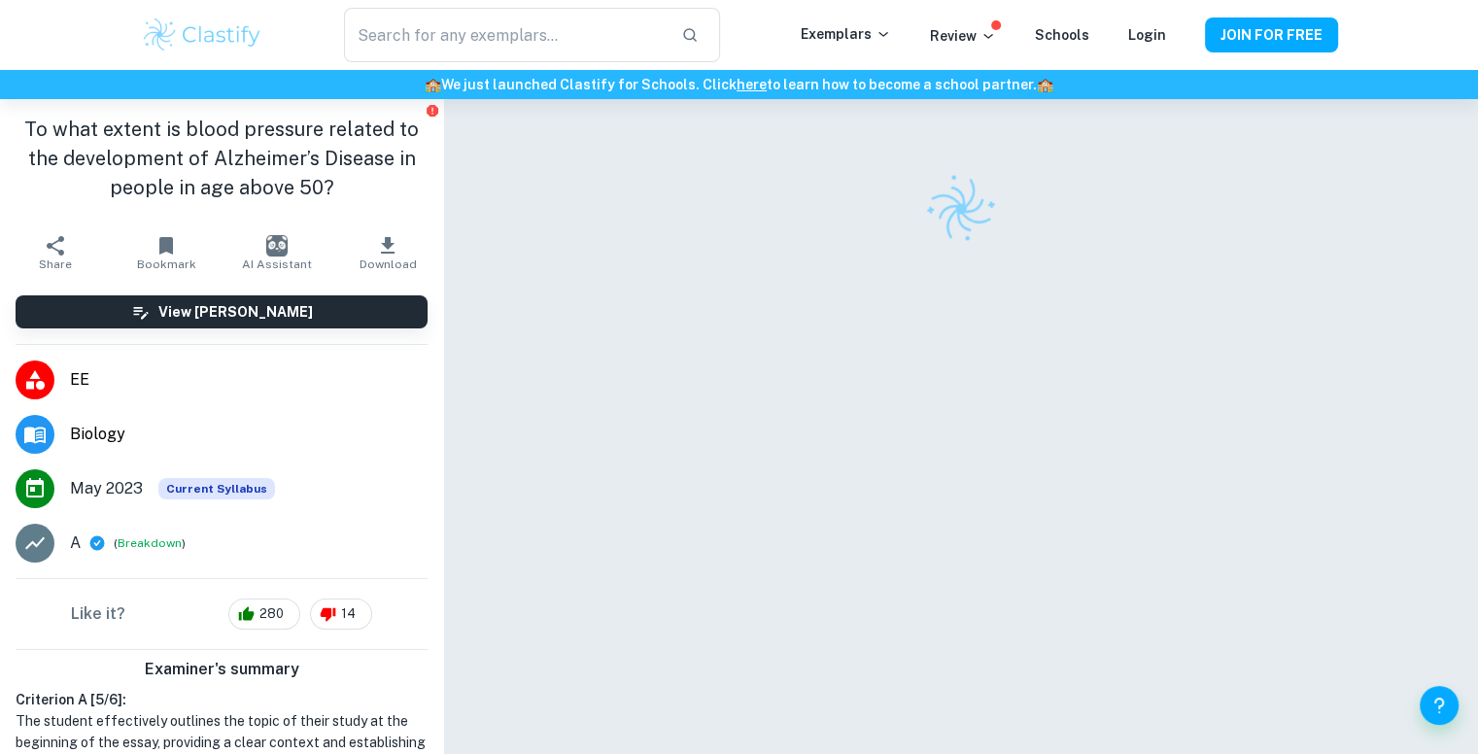
scroll to position [99, 0]
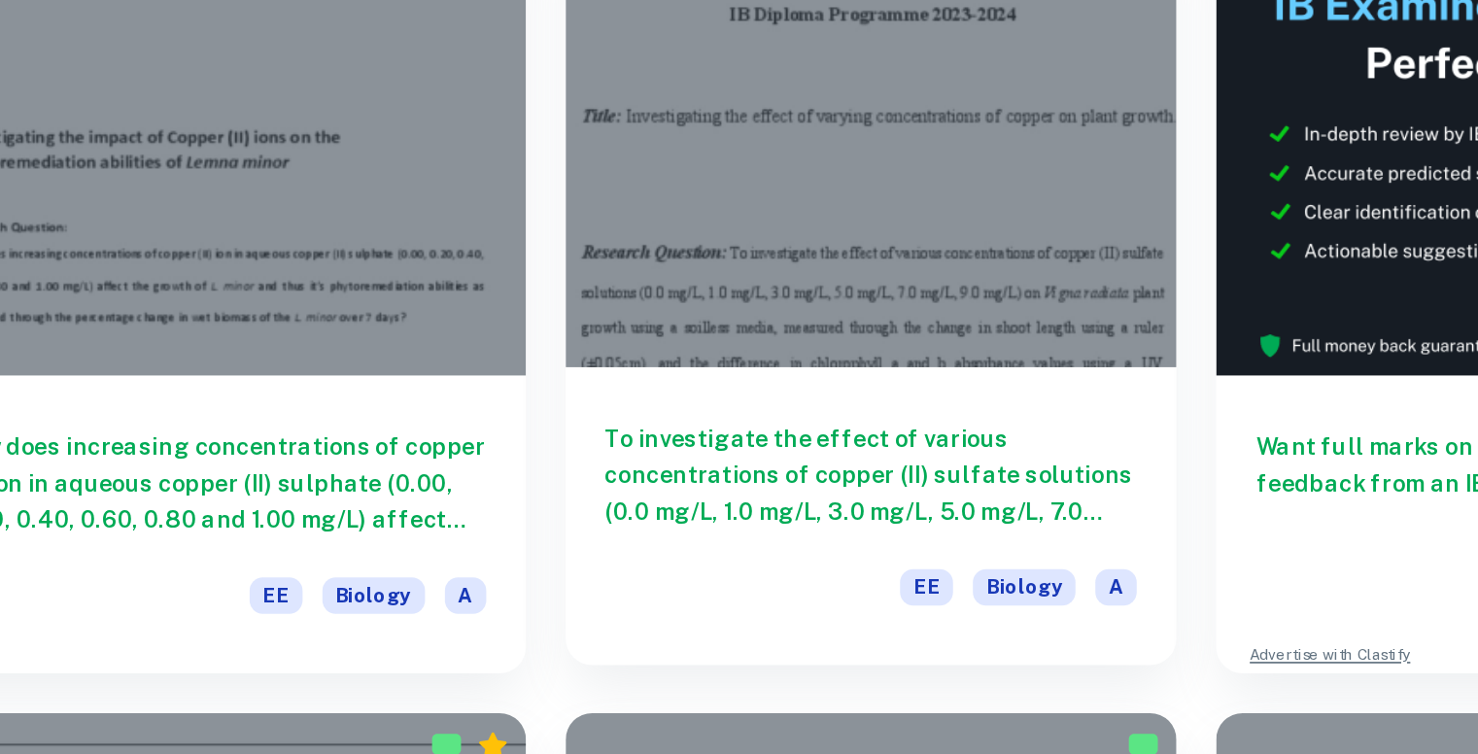
scroll to position [132, 0]
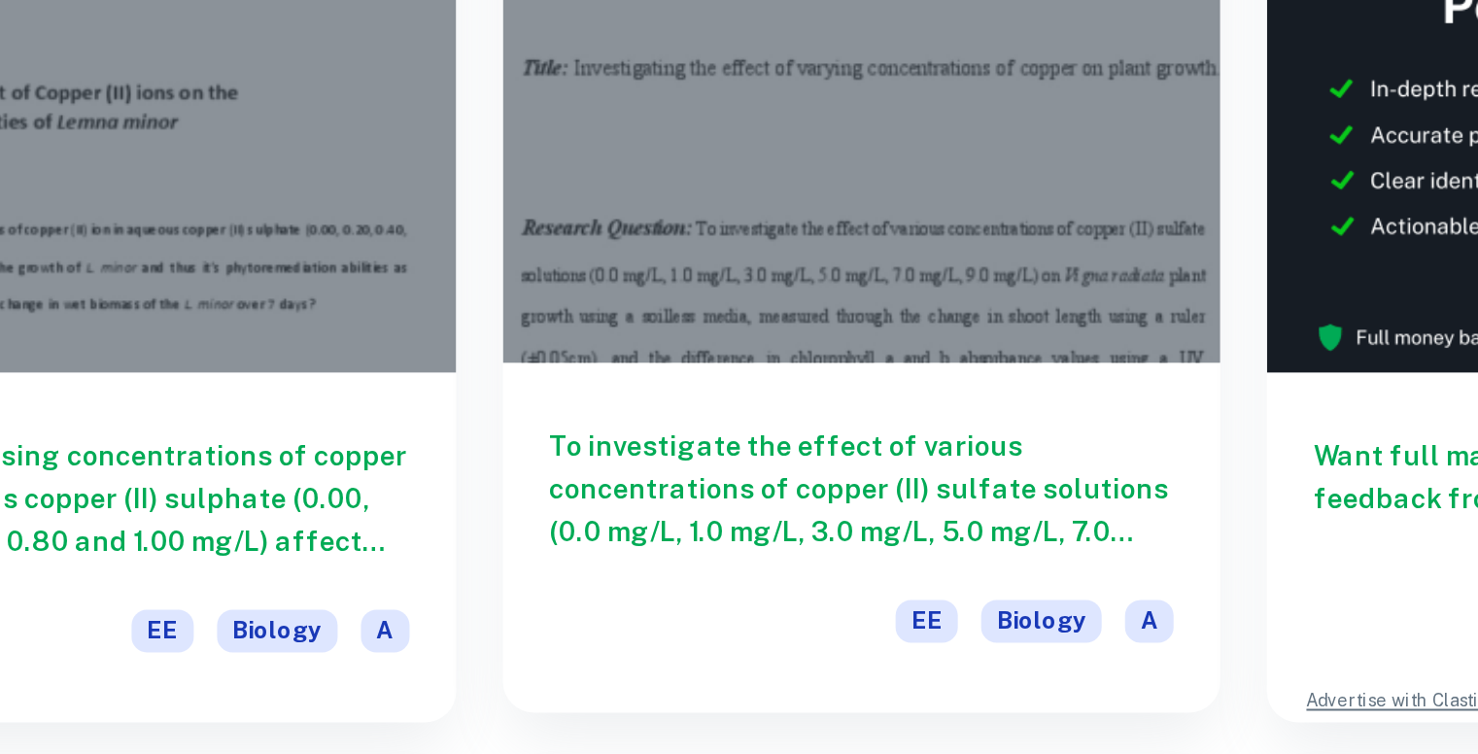
click at [899, 428] on h6 "To investigate the effect of various concentrations of copper (II) sulfate solu…" at bounding box center [893, 442] width 313 height 64
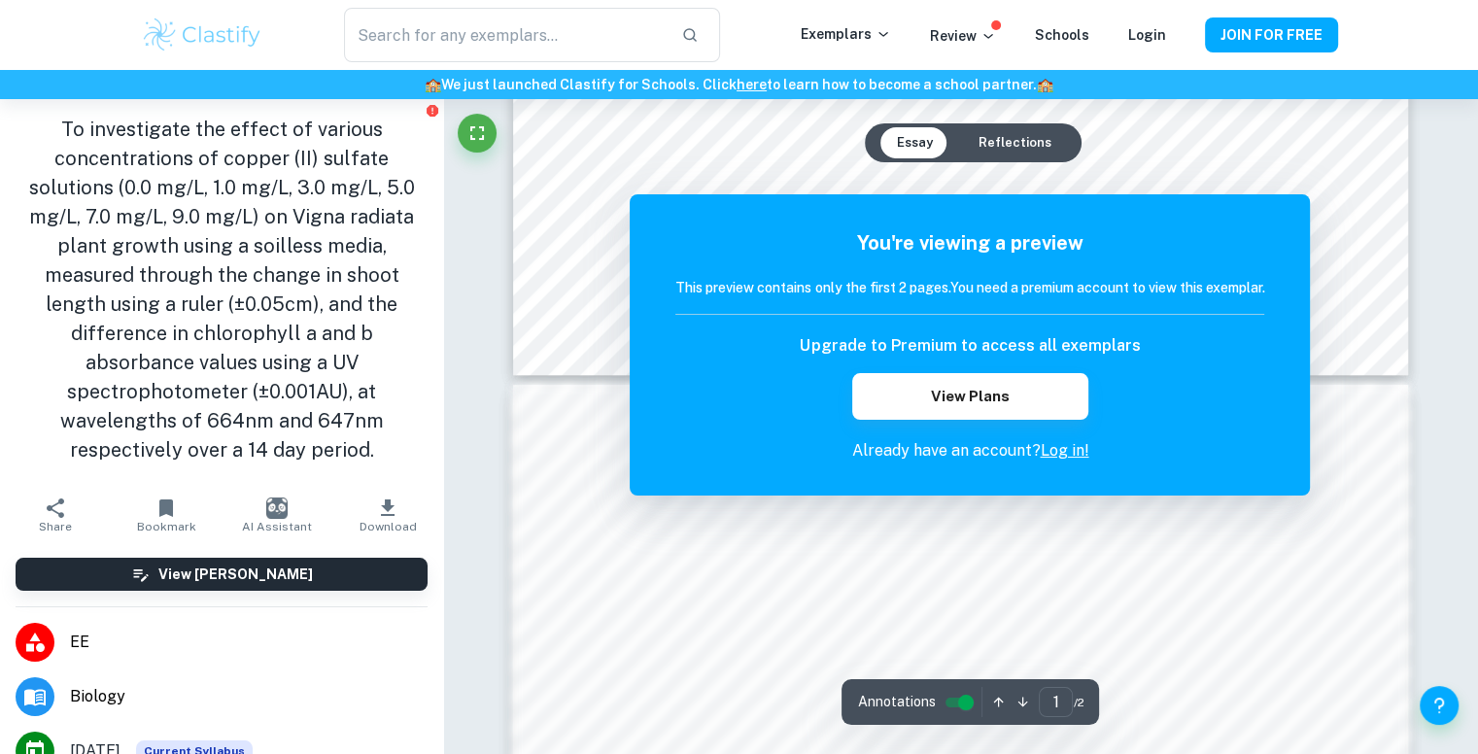
scroll to position [1011, 0]
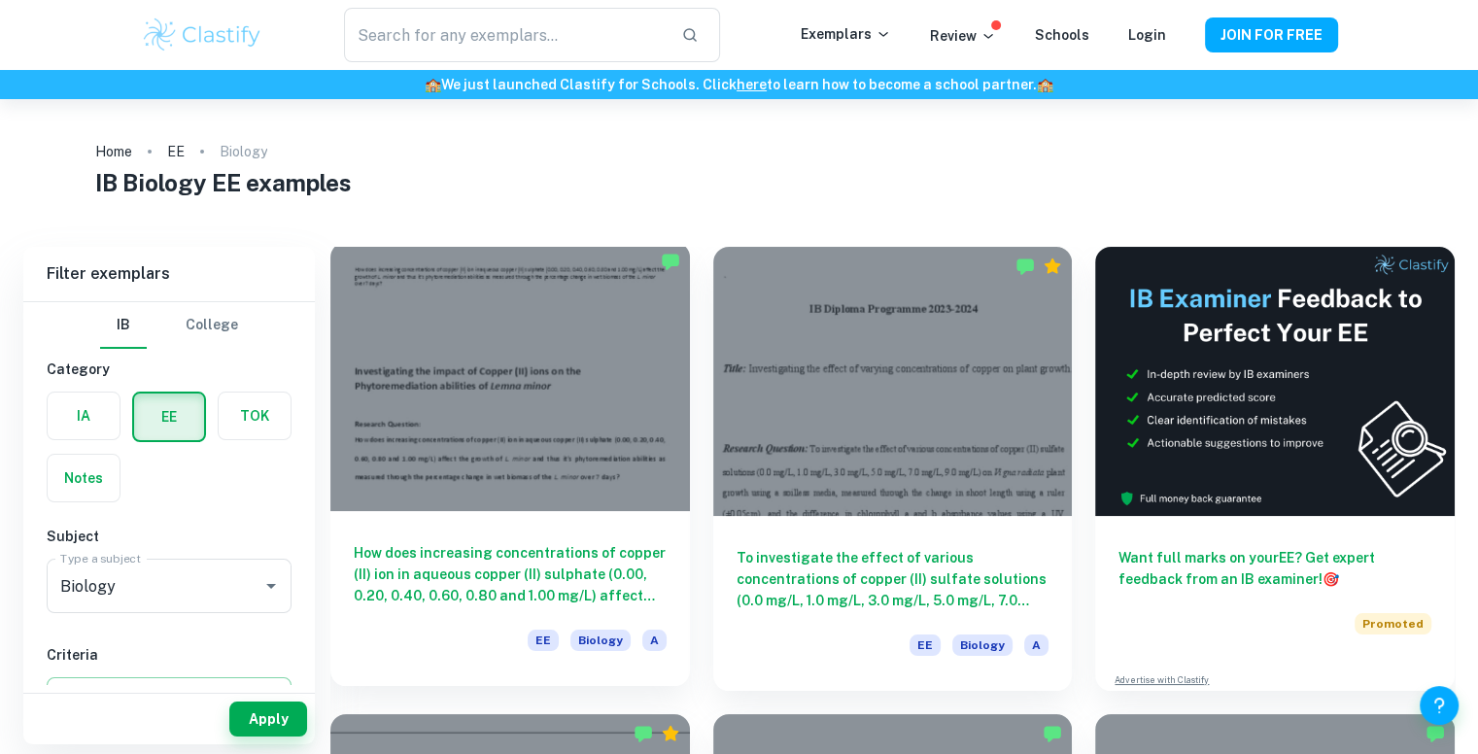
click at [522, 596] on h6 "How does increasing concentrations of copper (II) ion in aqueous copper (II) su…" at bounding box center [510, 574] width 313 height 64
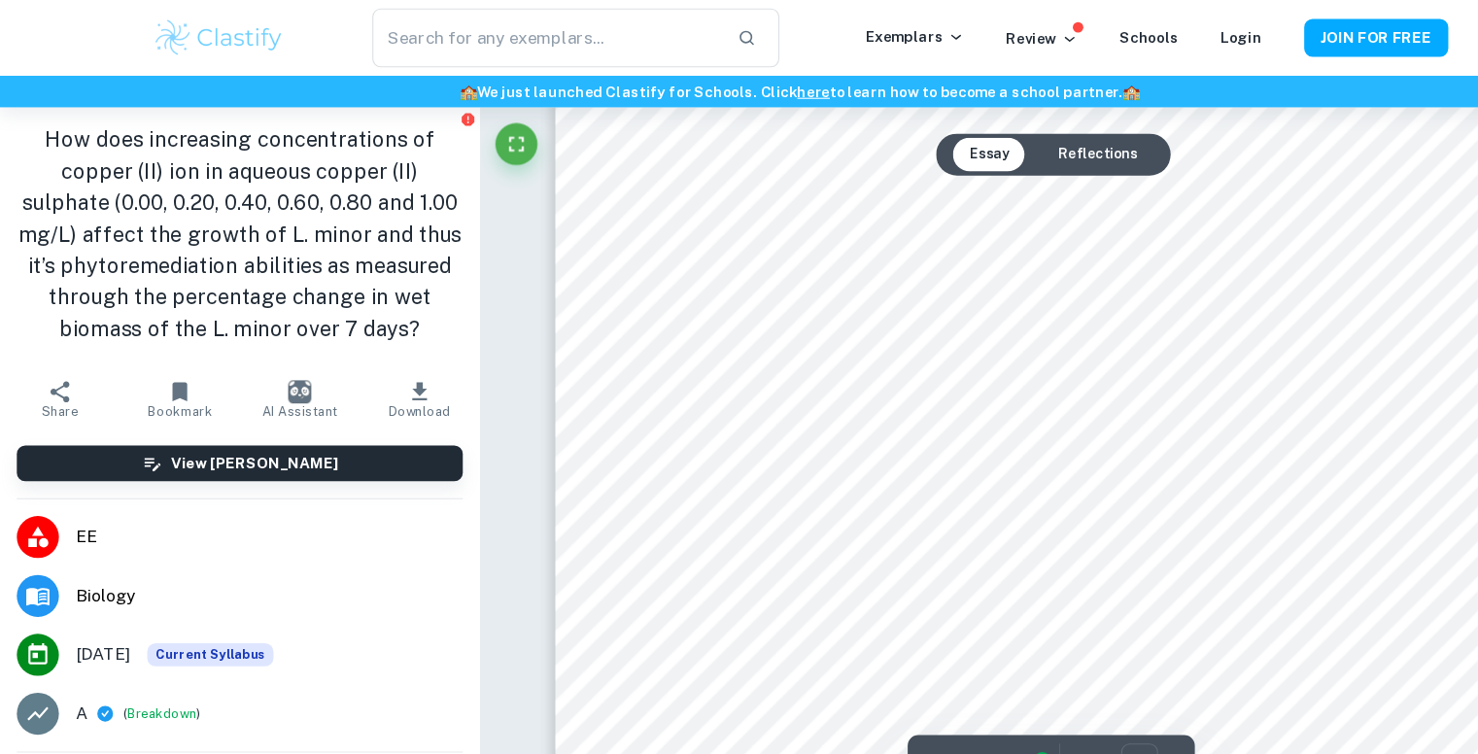
scroll to position [6225, 0]
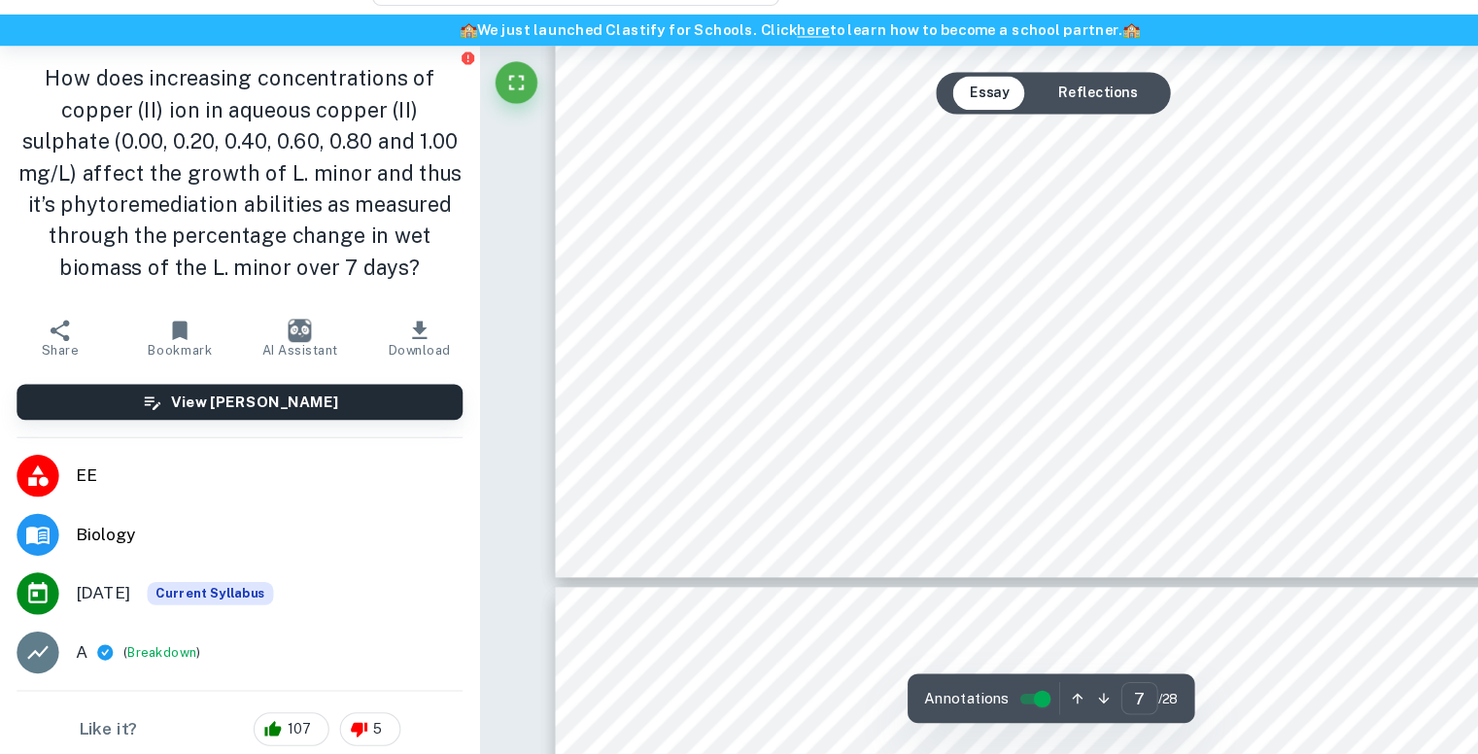
type input "8"
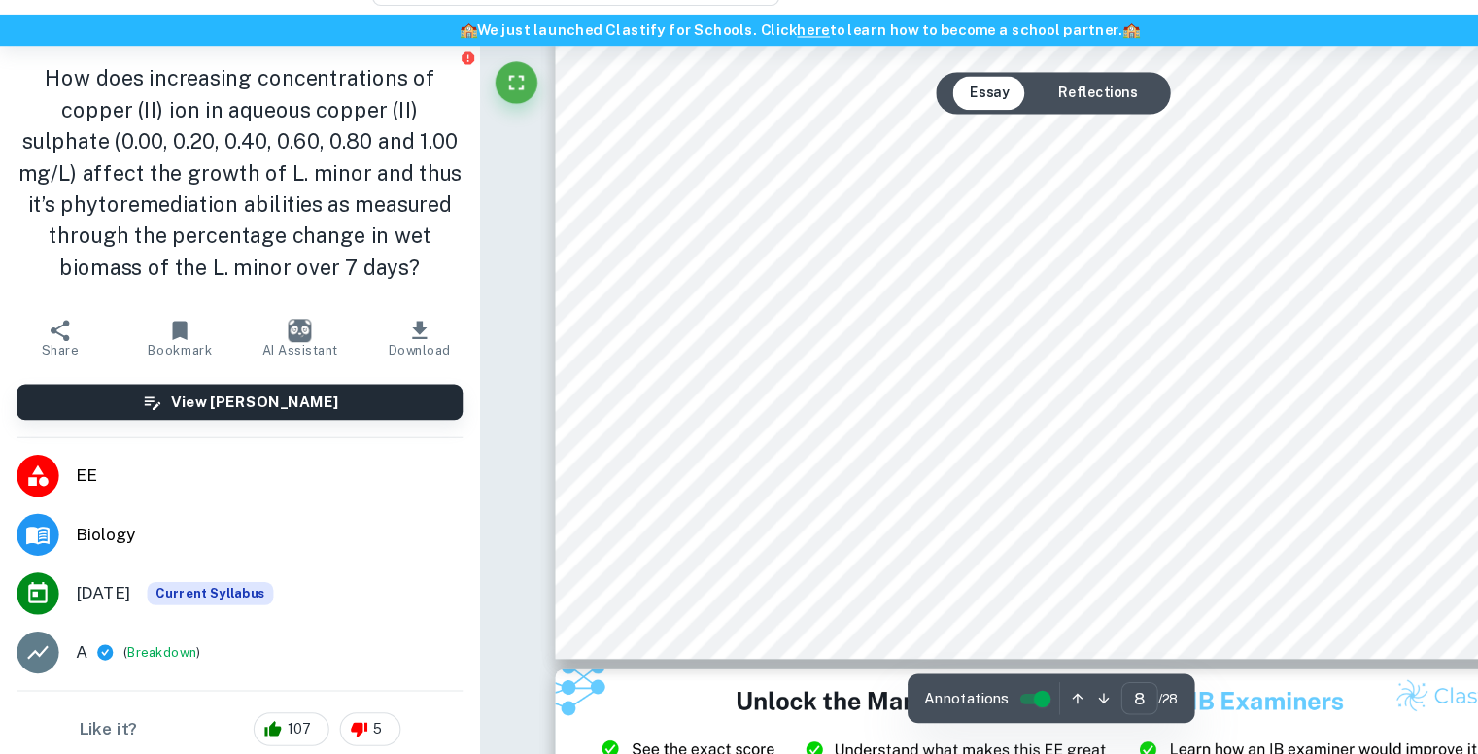
scroll to position [9075, 0]
